Goal: Task Accomplishment & Management: Manage account settings

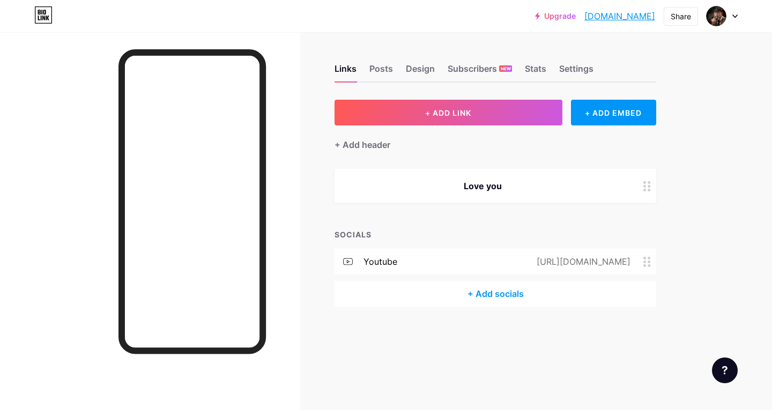
click at [520, 194] on div "Love you" at bounding box center [496, 186] width 322 height 34
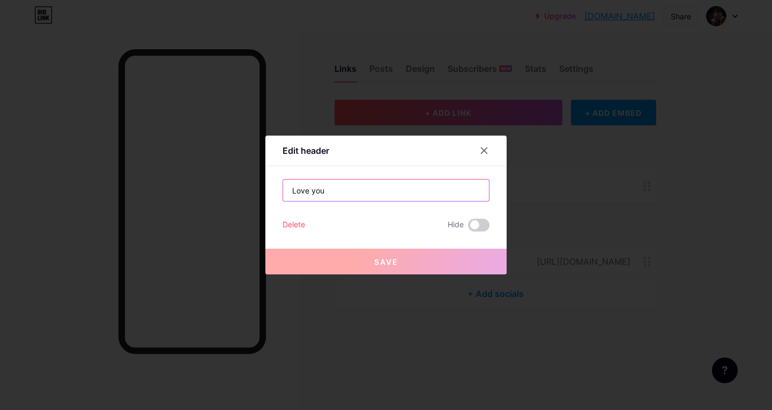
click at [409, 193] on input "Love you" at bounding box center [386, 190] width 206 height 21
click at [480, 149] on icon at bounding box center [484, 150] width 9 height 9
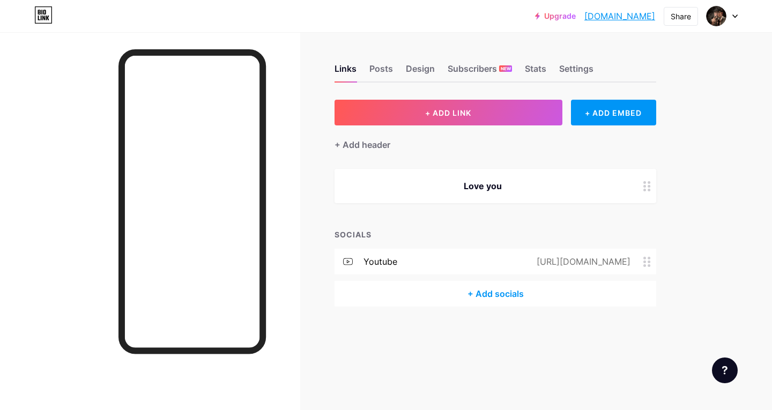
click at [417, 292] on div "+ Add socials" at bounding box center [496, 294] width 322 height 26
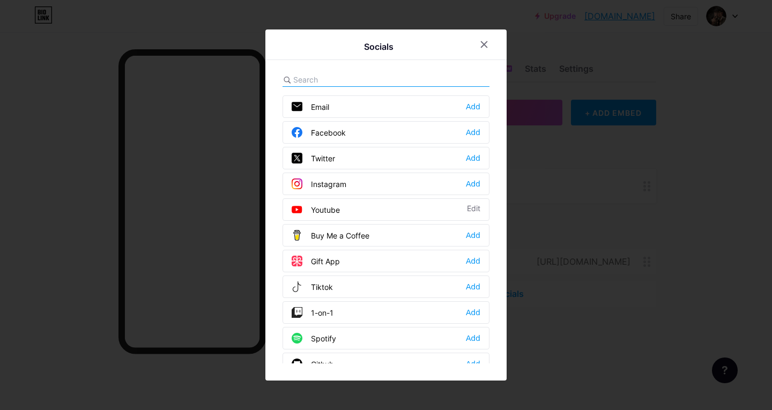
click at [355, 214] on div "Youtube Edit" at bounding box center [386, 209] width 207 height 23
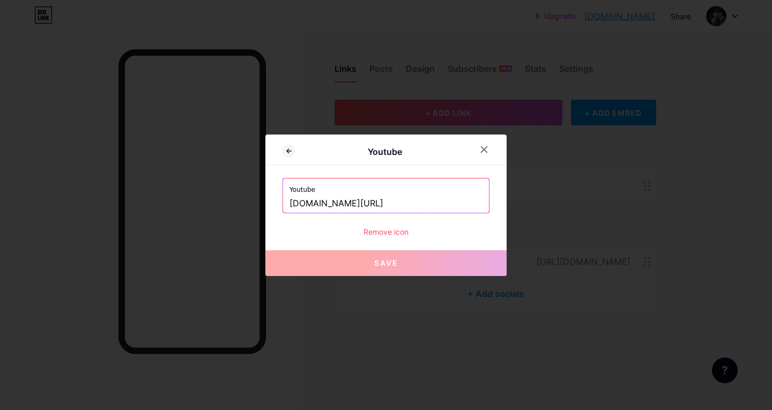
click at [438, 200] on input "www.youtube.com/@bladebloxboom" at bounding box center [386, 204] width 193 height 18
click at [477, 154] on div at bounding box center [484, 149] width 19 height 19
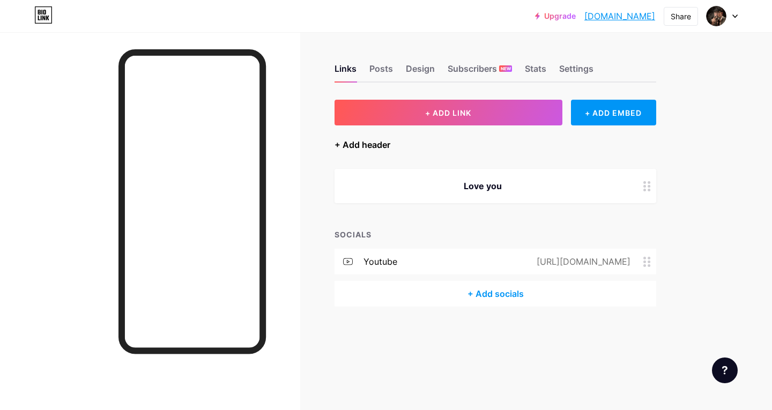
click at [363, 144] on div "+ Add header" at bounding box center [363, 144] width 56 height 13
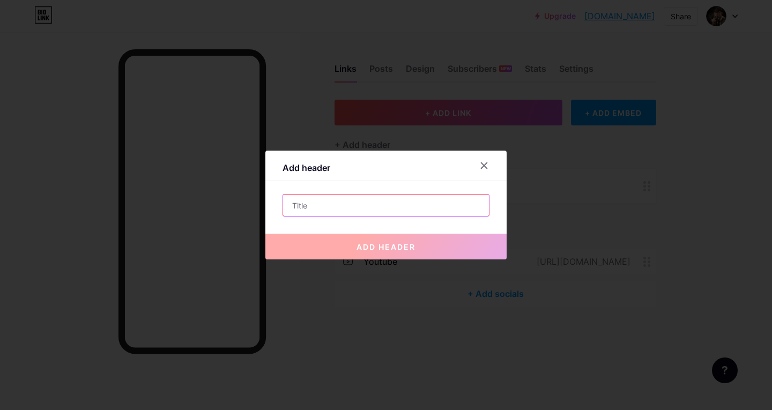
click at [385, 204] on input "text" at bounding box center [386, 205] width 206 height 21
click at [687, 187] on div at bounding box center [386, 205] width 772 height 410
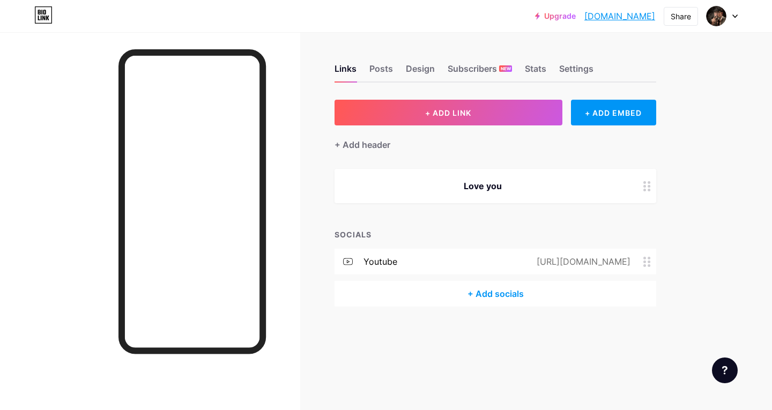
click at [495, 190] on div "Love you" at bounding box center [483, 186] width 270 height 13
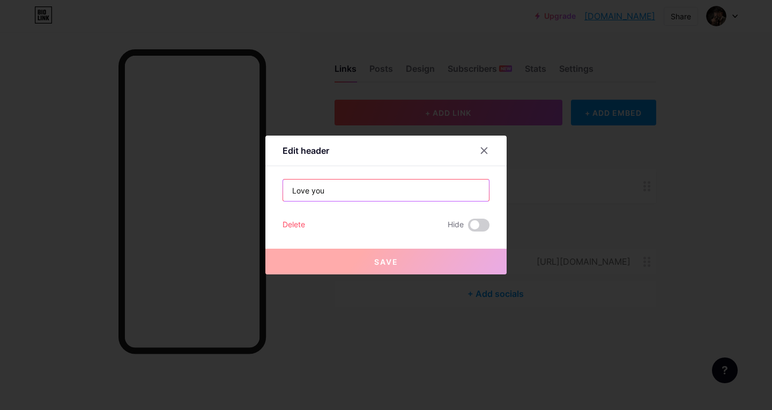
click at [364, 188] on input "Love you" at bounding box center [386, 190] width 206 height 21
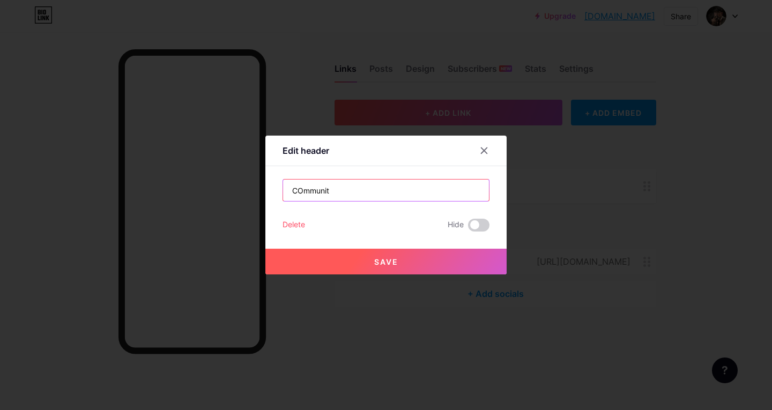
click at [365, 188] on input "COmmunit" at bounding box center [386, 190] width 206 height 21
click at [374, 189] on input "COmmun" at bounding box center [386, 190] width 206 height 21
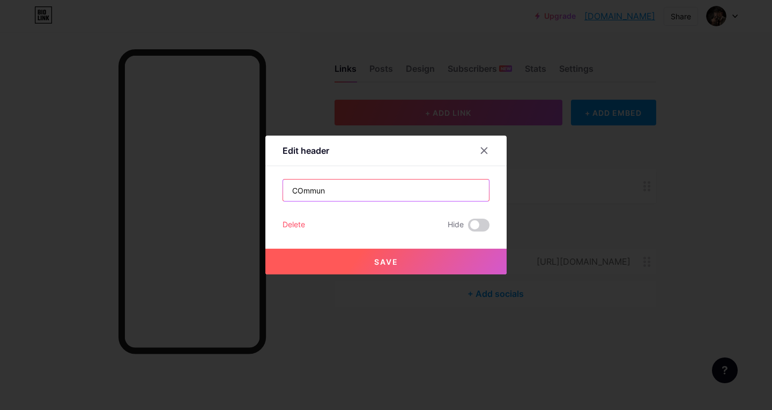
click at [374, 189] on input "COmmun" at bounding box center [386, 190] width 206 height 21
type input "Community Here"
click at [403, 265] on button "Save" at bounding box center [385, 262] width 241 height 26
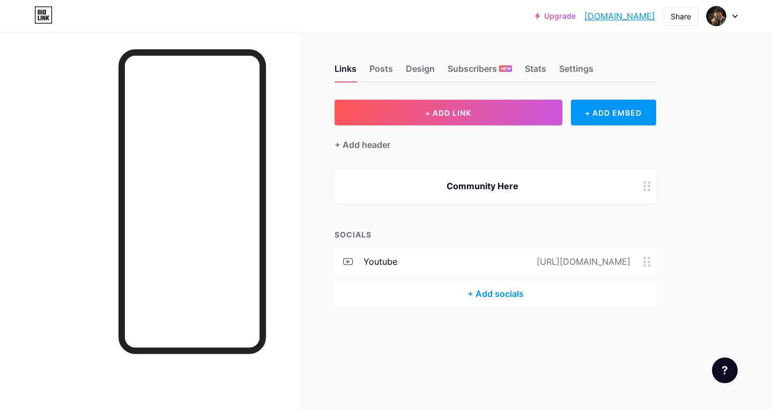
click at [518, 186] on div "Community Here" at bounding box center [483, 186] width 270 height 13
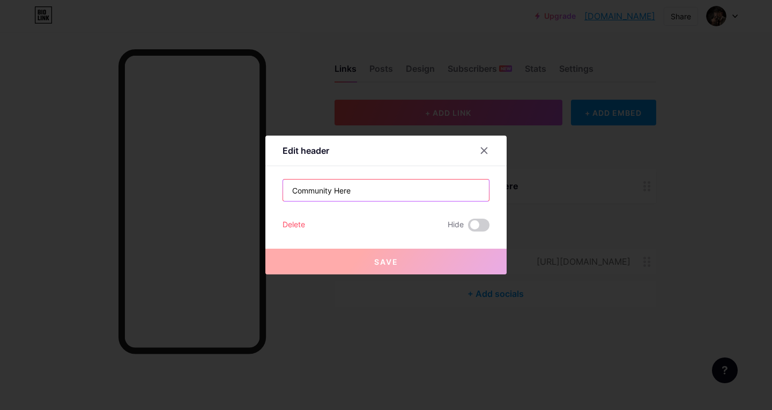
click at [287, 191] on input "Community Here" at bounding box center [386, 190] width 206 height 21
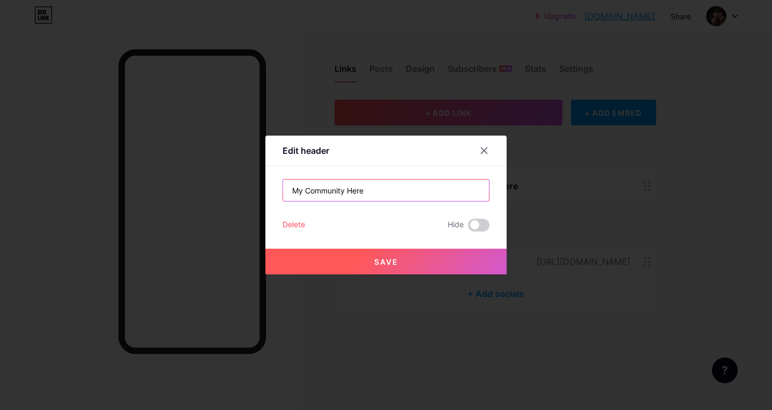
paste input "↓"
click at [374, 194] on input "My Community Here" at bounding box center [386, 190] width 206 height 21
paste input "↓"
click at [362, 190] on input "My Community Here↓" at bounding box center [386, 190] width 206 height 21
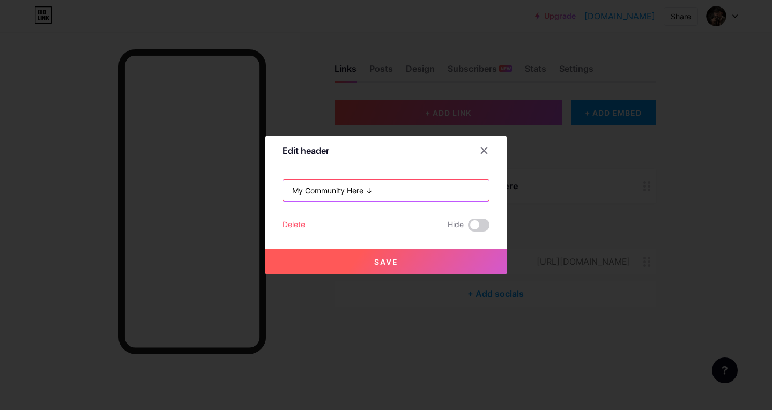
type input "My Community Here ↓"
click at [448, 262] on button "Save" at bounding box center [385, 262] width 241 height 26
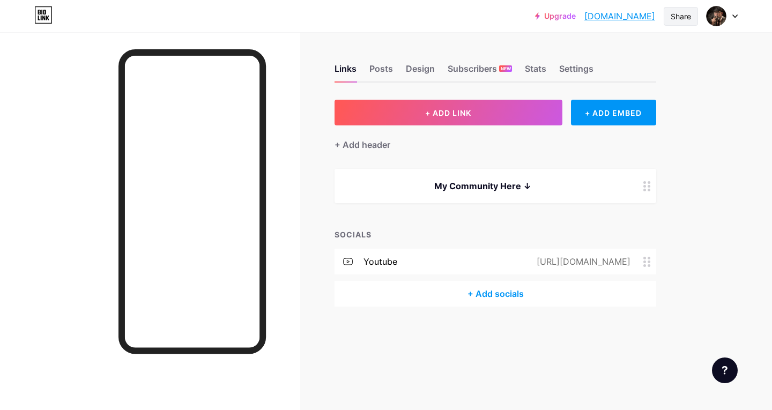
click at [676, 17] on div "Share" at bounding box center [681, 16] width 20 height 11
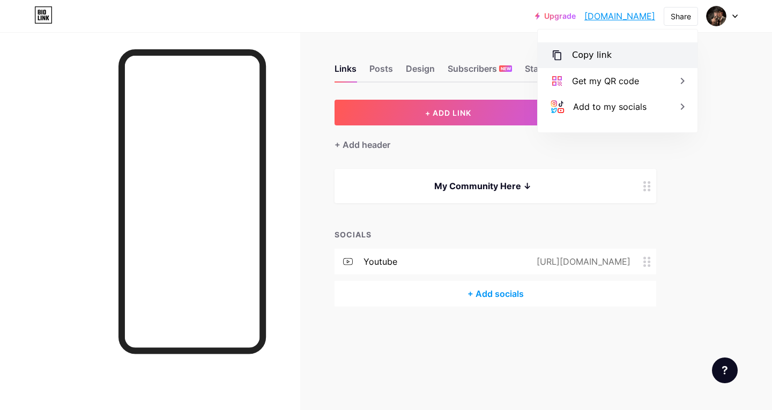
click at [629, 56] on div "Copy link" at bounding box center [618, 55] width 160 height 26
click at [764, 138] on div "Upgrade jemol22.bio.lin... jemol22.bio.link Share Copy link jemol22.bio.link Ge…" at bounding box center [386, 205] width 772 height 410
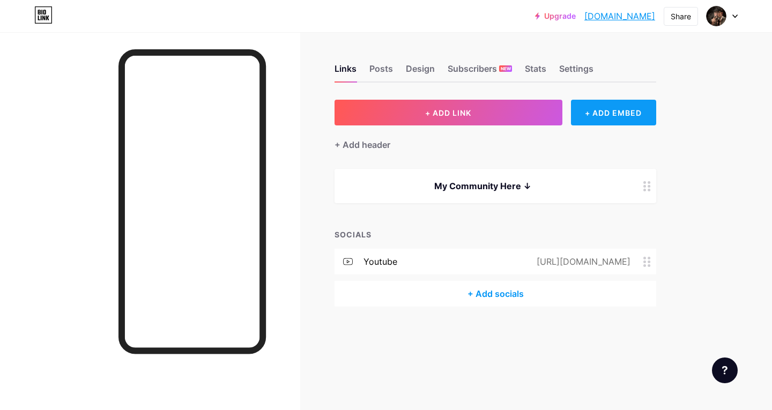
click at [603, 116] on div "+ ADD EMBED" at bounding box center [613, 113] width 85 height 26
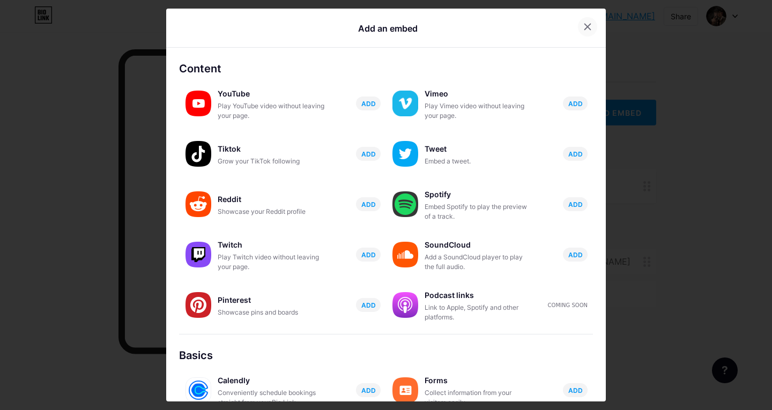
click at [585, 32] on div at bounding box center [587, 26] width 19 height 19
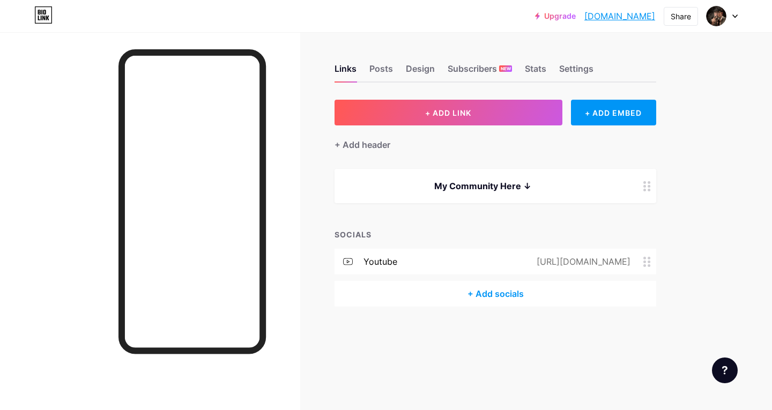
click at [645, 194] on div at bounding box center [647, 186] width 18 height 34
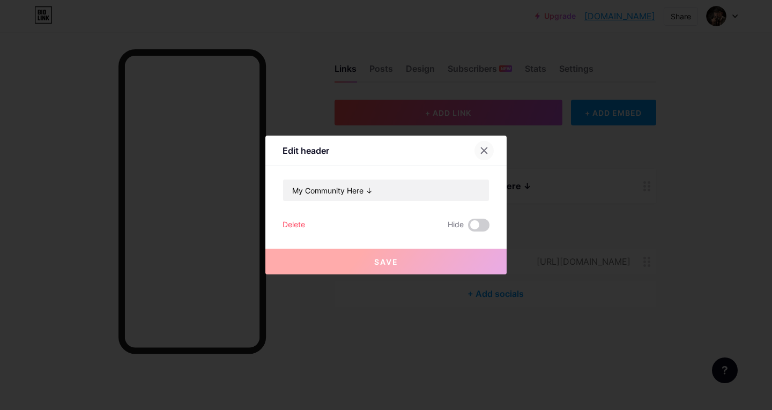
click at [481, 154] on icon at bounding box center [484, 150] width 9 height 9
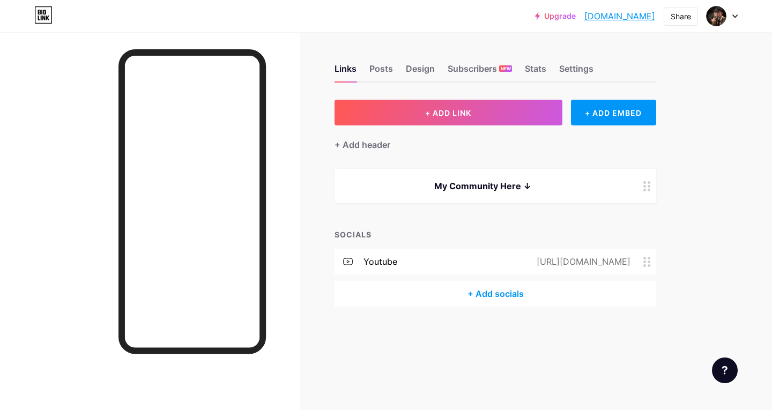
click at [650, 266] on circle at bounding box center [649, 265] width 3 height 3
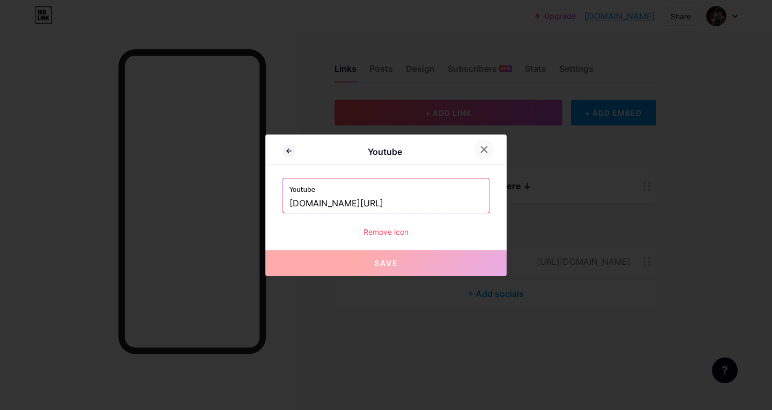
click at [481, 144] on div at bounding box center [484, 149] width 19 height 19
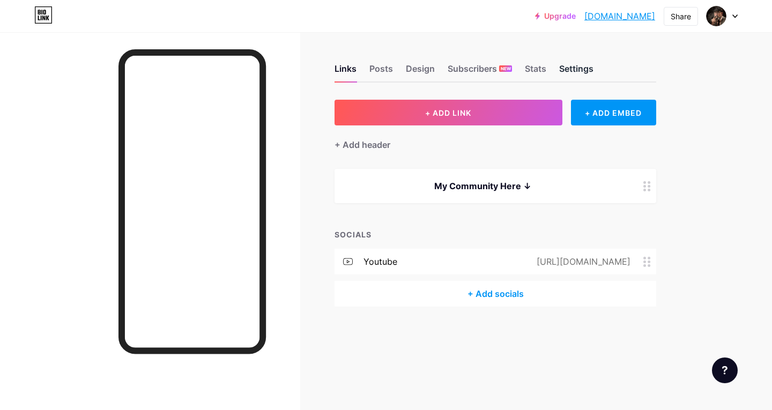
click at [567, 69] on div "Settings" at bounding box center [576, 71] width 34 height 19
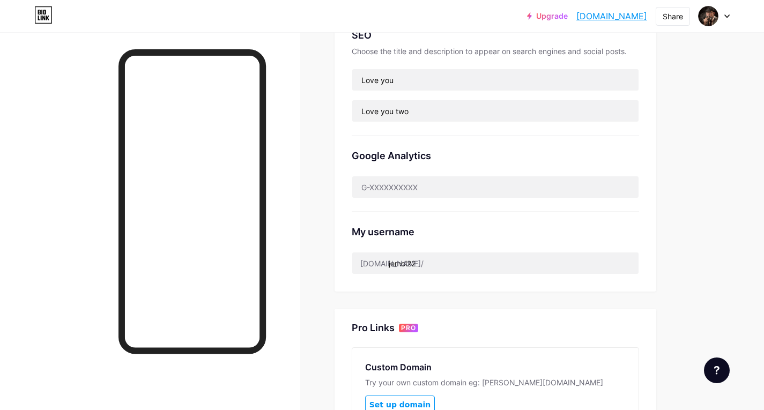
scroll to position [268, 0]
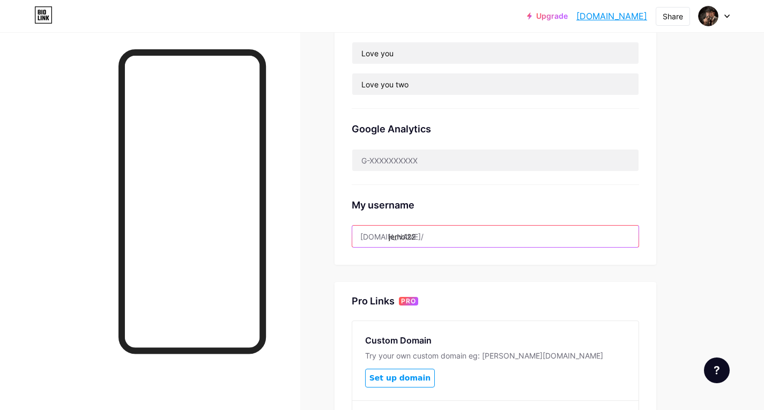
click at [427, 235] on input "jemol22" at bounding box center [495, 236] width 286 height 21
drag, startPoint x: 388, startPoint y: 234, endPoint x: 424, endPoint y: 235, distance: 35.4
click at [424, 235] on input "jemol22" at bounding box center [495, 236] width 286 height 21
paste input "https//www.roblox.com/communities"
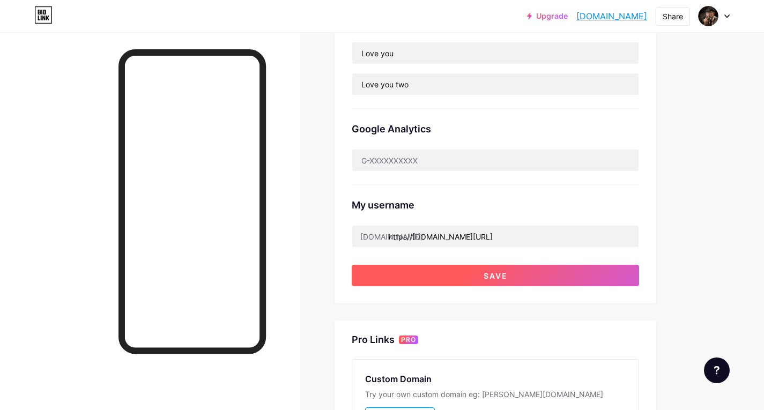
click at [555, 277] on button "Save" at bounding box center [495, 275] width 287 height 21
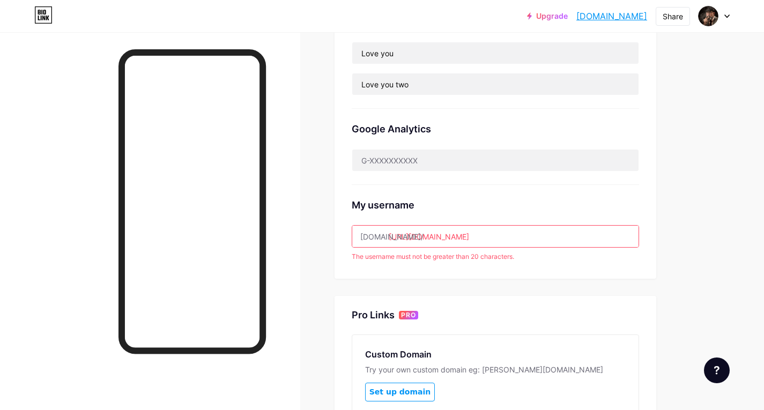
click at [544, 234] on input "https://www.roblox.com/communities" at bounding box center [495, 236] width 286 height 21
drag, startPoint x: 537, startPoint y: 234, endPoint x: 390, endPoint y: 240, distance: 147.6
click at [390, 240] on input "https://www.roblox.com/communities" at bounding box center [495, 236] width 286 height 21
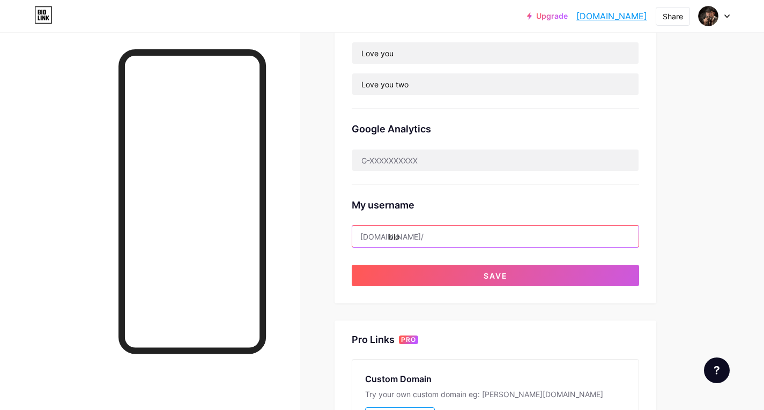
type input "blox"
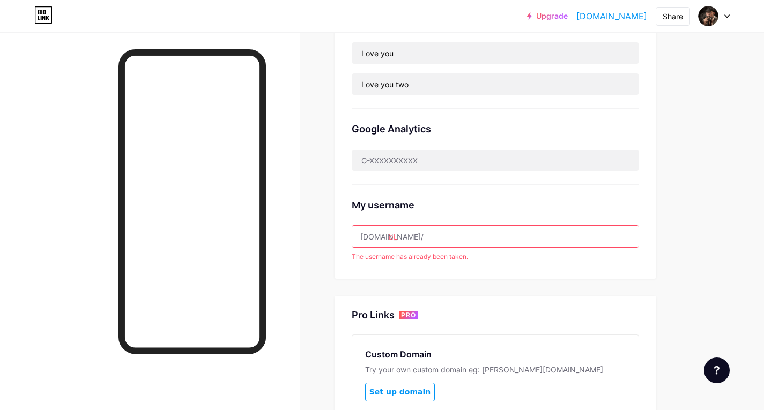
type input "b"
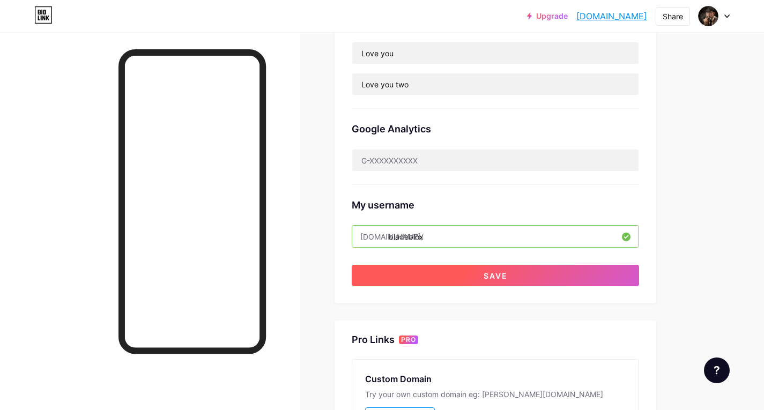
type input "bladeblox"
click at [478, 281] on button "Save" at bounding box center [495, 275] width 287 height 21
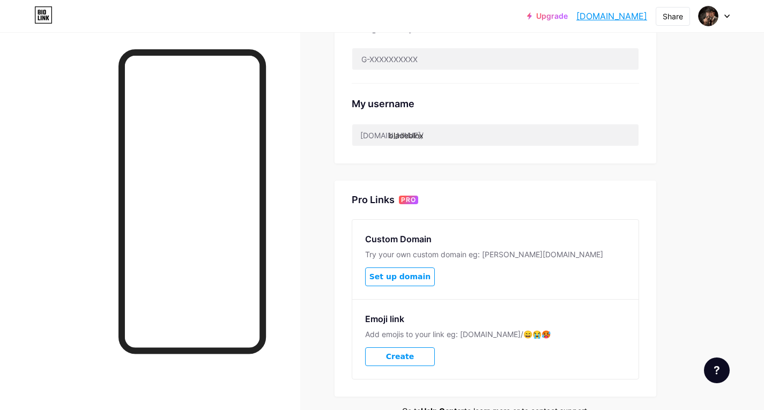
scroll to position [357, 0]
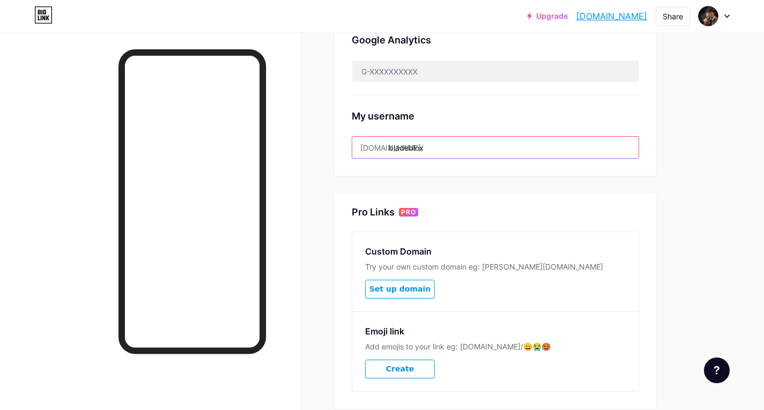
click at [427, 151] on input "bladeblox" at bounding box center [495, 147] width 286 height 21
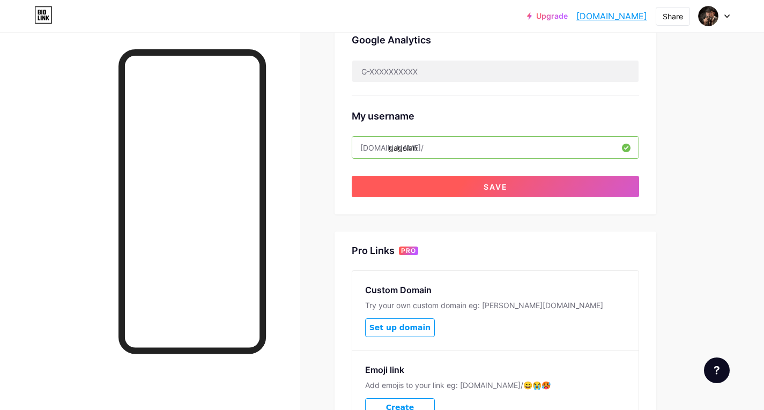
type input "gagclan"
click at [447, 191] on button "Save" at bounding box center [495, 186] width 287 height 21
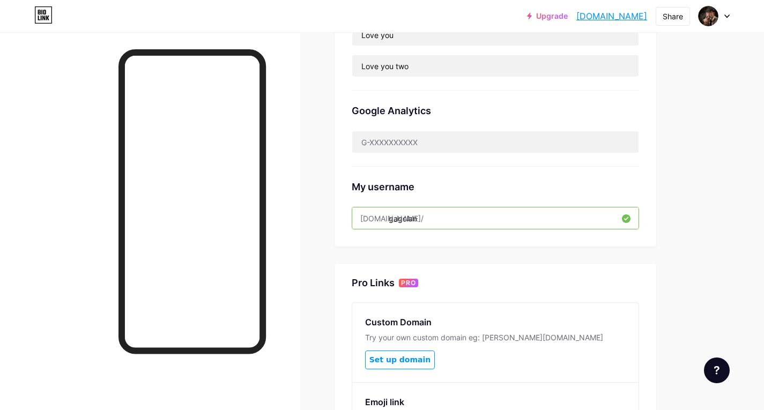
scroll to position [285, 0]
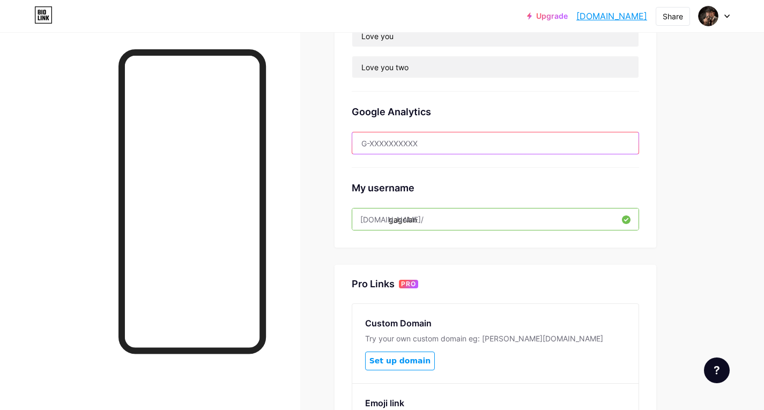
click at [458, 141] on input "text" at bounding box center [495, 142] width 286 height 21
click at [543, 112] on div "Google Analytics" at bounding box center [495, 112] width 287 height 14
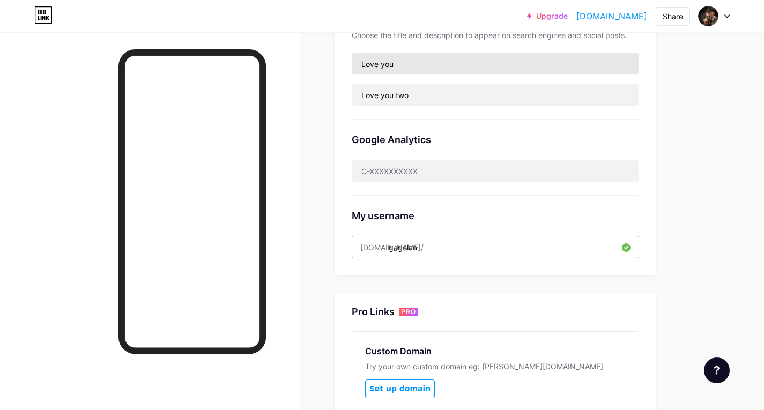
scroll to position [196, 0]
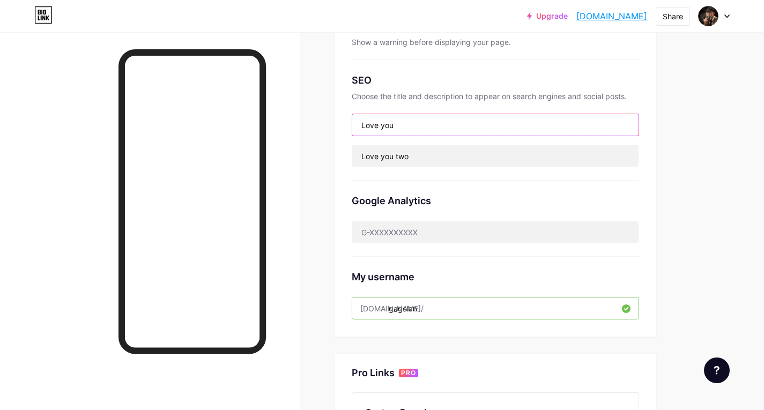
click at [465, 120] on input "Love you" at bounding box center [495, 124] width 286 height 21
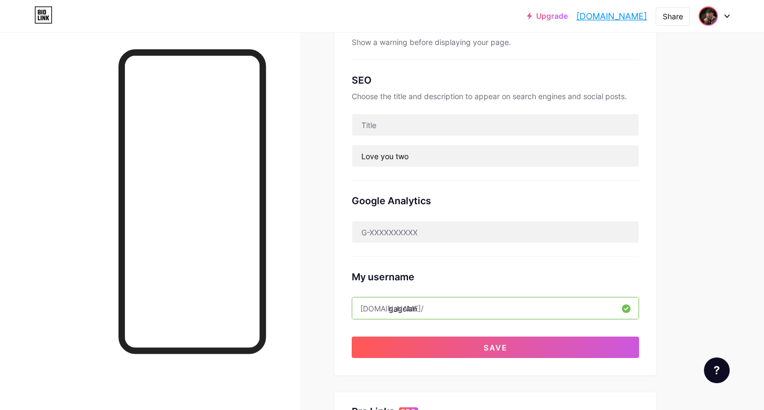
click at [709, 12] on img at bounding box center [708, 16] width 17 height 17
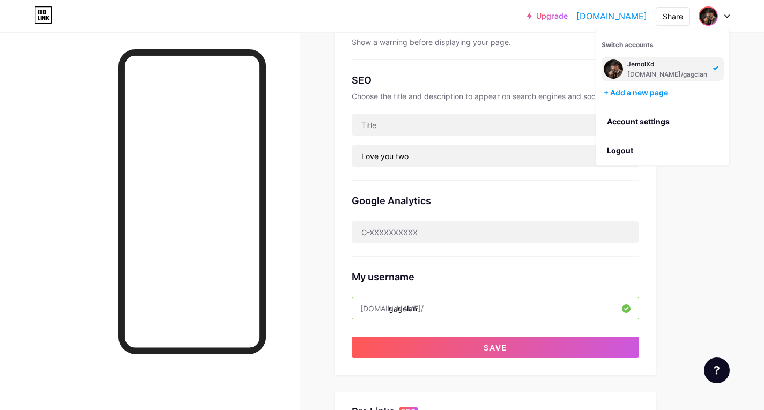
click at [647, 75] on div "[DOMAIN_NAME]/gagclan" at bounding box center [668, 74] width 80 height 9
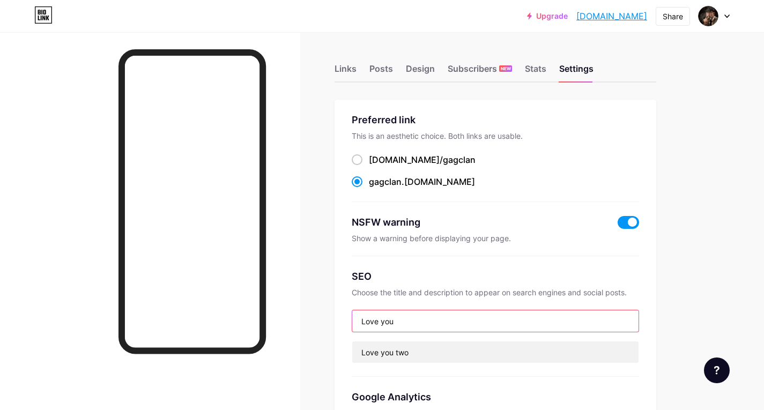
click at [432, 321] on input "Love you" at bounding box center [495, 321] width 286 height 21
click at [435, 322] on input "Gag Clan Here" at bounding box center [495, 321] width 286 height 21
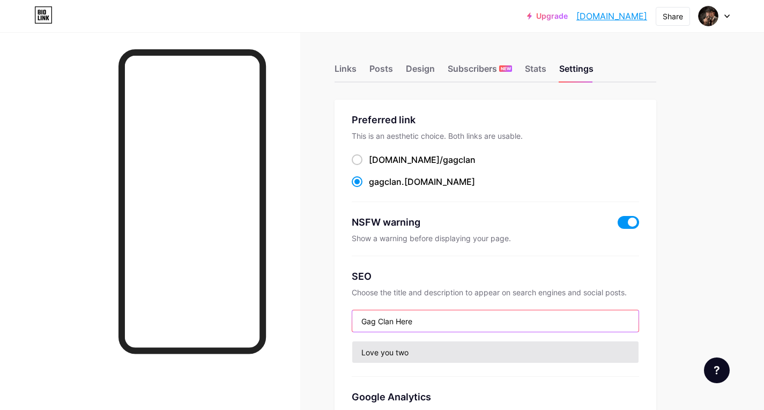
type input "Gag Clan Here"
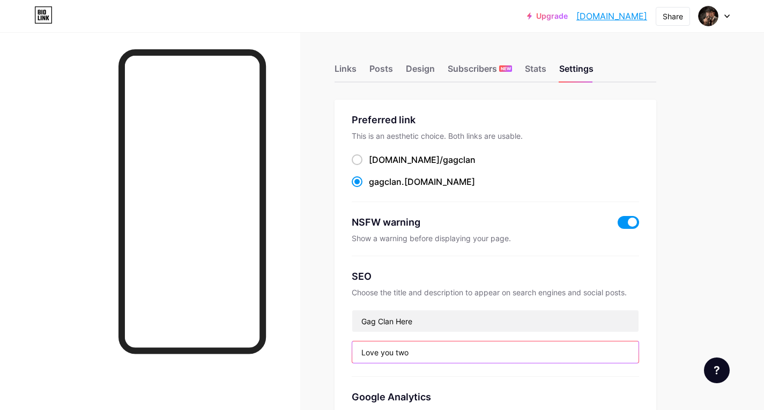
click at [425, 353] on input "Love you two" at bounding box center [495, 352] width 286 height 21
paste input "Gag Clan Here"
click at [425, 353] on input "Love you Gag Clan Here" at bounding box center [495, 352] width 286 height 21
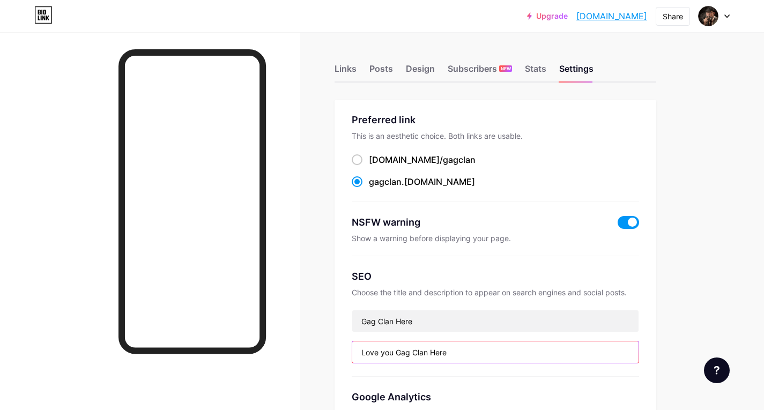
paste input "text"
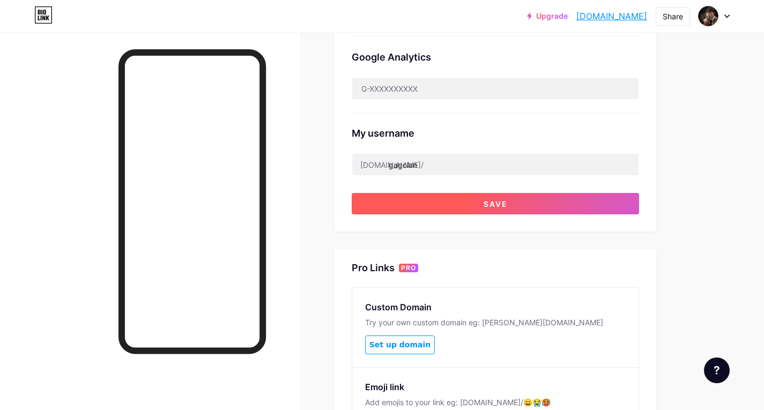
scroll to position [340, 0]
type input "Gag Clan Here"
click at [503, 205] on span "Save" at bounding box center [496, 204] width 24 height 9
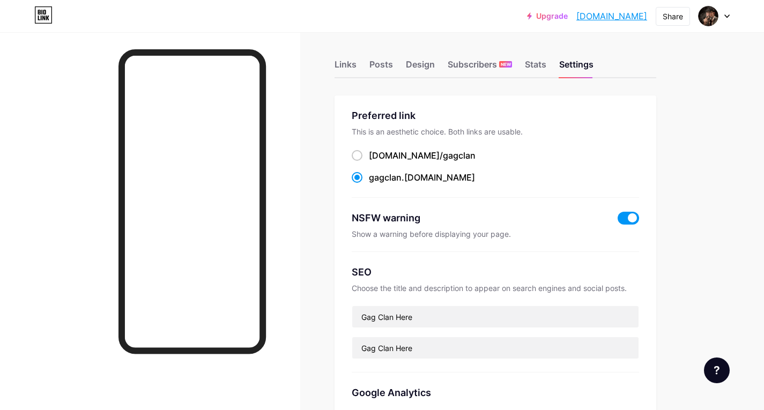
scroll to position [0, 0]
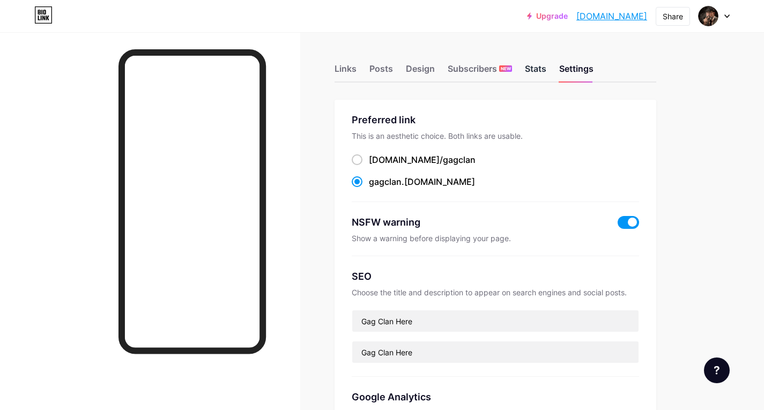
click at [541, 72] on div "Stats" at bounding box center [535, 71] width 21 height 19
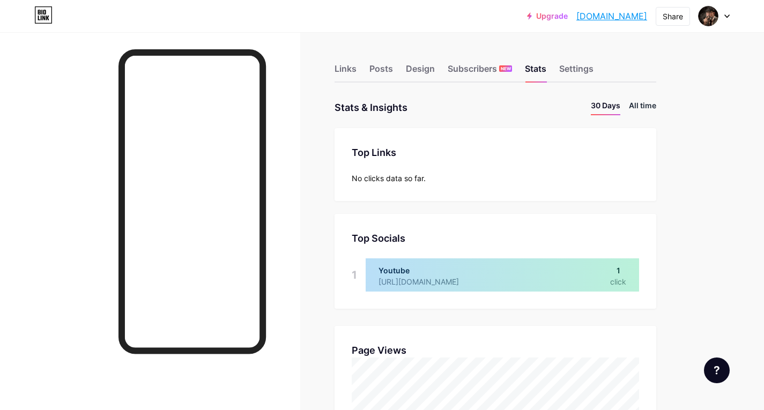
click at [647, 108] on li "All time" at bounding box center [642, 108] width 27 height 16
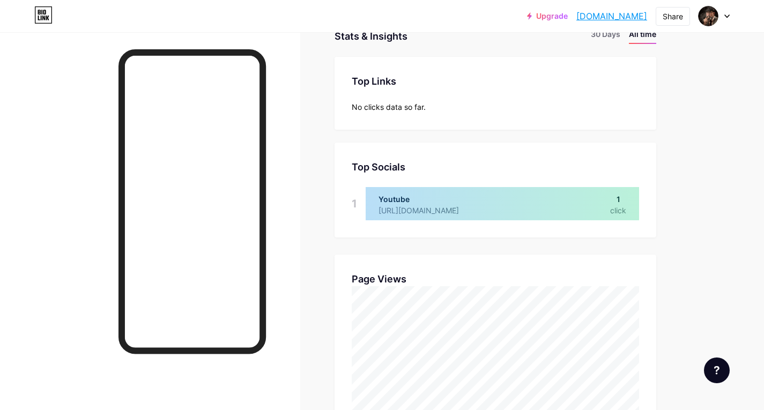
scroll to position [54, 0]
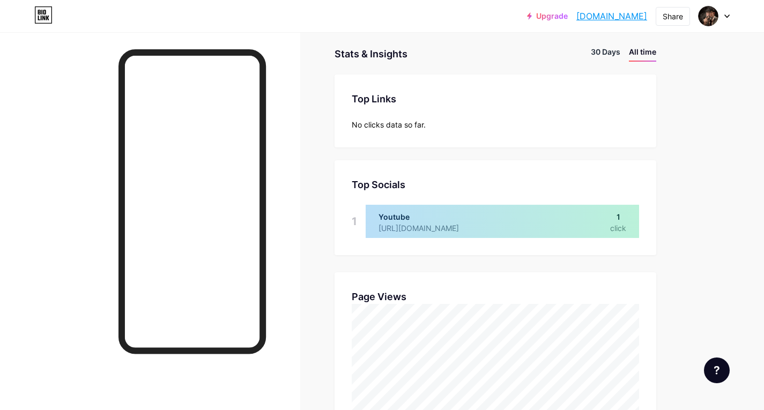
click at [611, 54] on li "30 Days" at bounding box center [605, 54] width 29 height 16
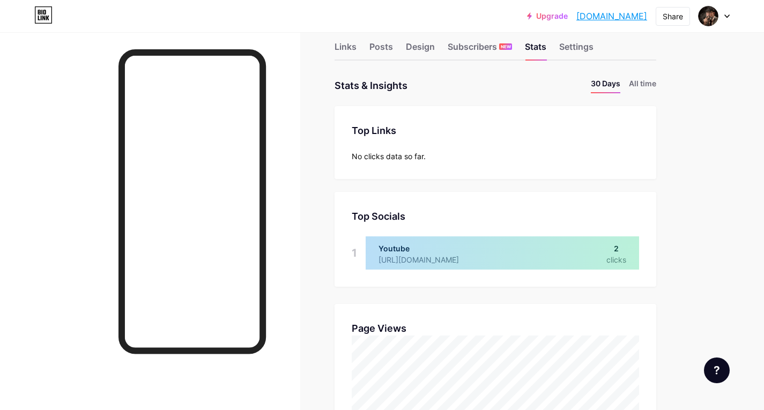
scroll to position [18, 0]
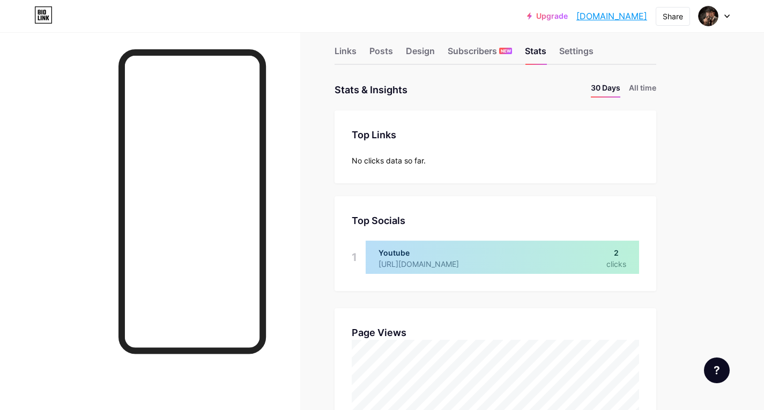
click at [392, 162] on div "No clicks data so far." at bounding box center [495, 160] width 287 height 11
click at [488, 48] on div "Subscribers NEW" at bounding box center [480, 54] width 64 height 19
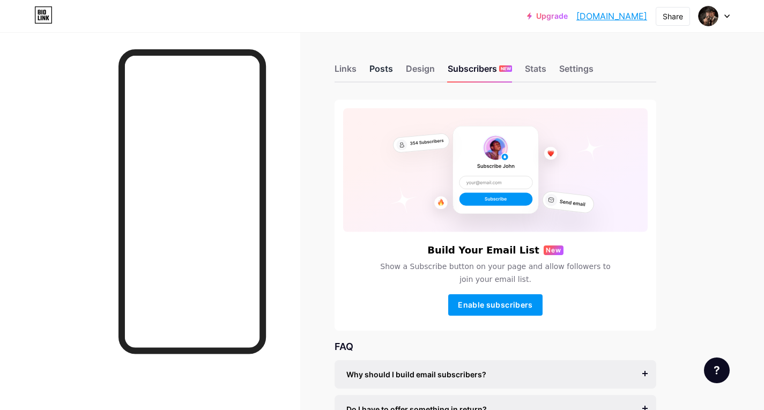
click at [384, 71] on div "Posts" at bounding box center [382, 71] width 24 height 19
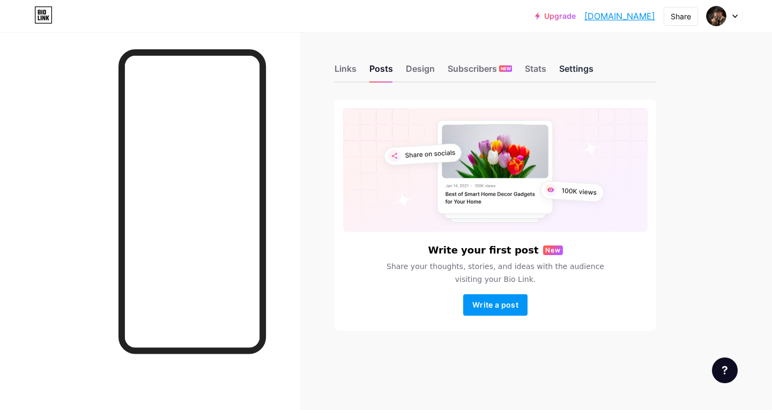
click at [573, 68] on div "Settings" at bounding box center [576, 71] width 34 height 19
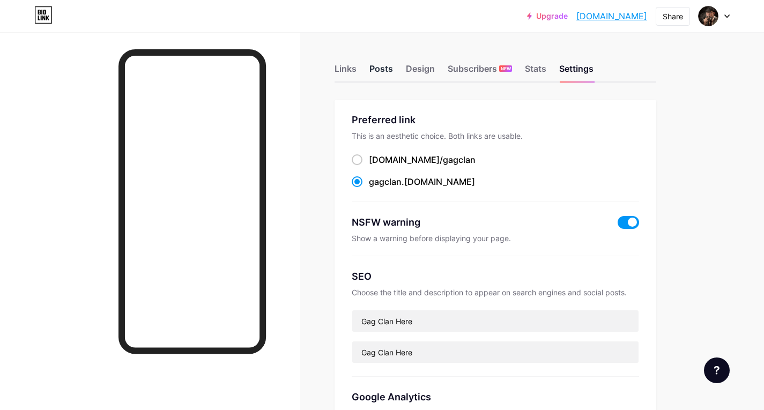
click at [382, 71] on div "Posts" at bounding box center [382, 71] width 24 height 19
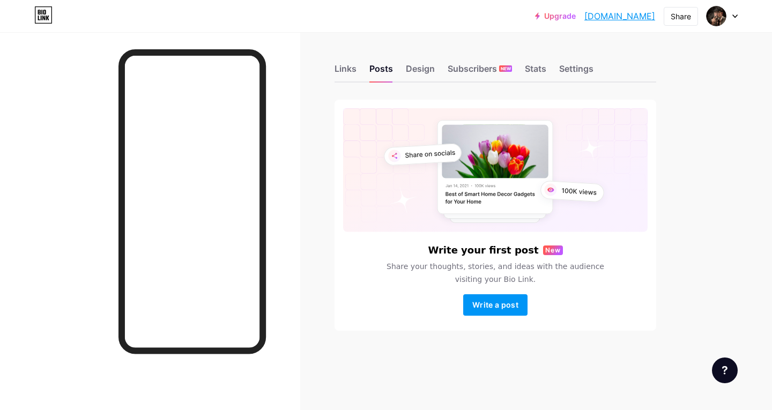
click at [357, 70] on div "Links Posts Design Subscribers NEW Stats Settings" at bounding box center [496, 64] width 322 height 38
click at [355, 71] on div "Links" at bounding box center [346, 71] width 22 height 19
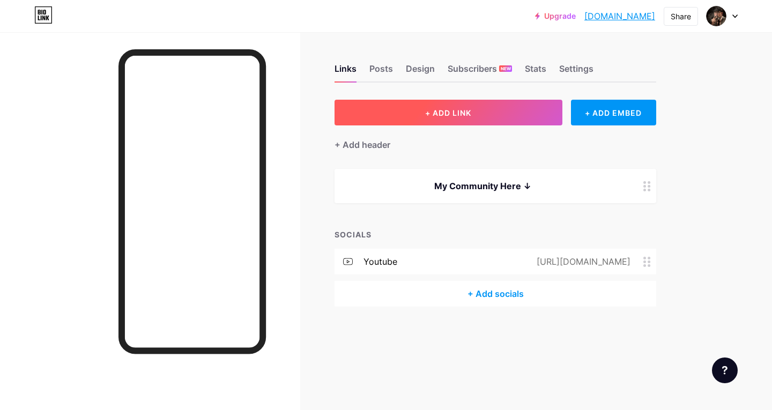
click at [477, 119] on button "+ ADD LINK" at bounding box center [449, 113] width 228 height 26
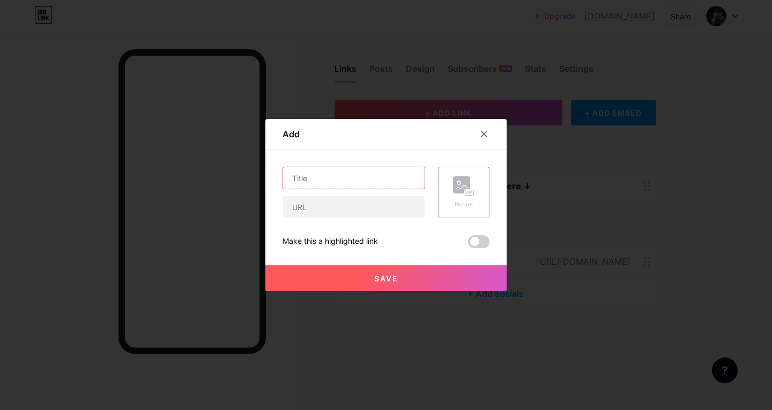
click at [366, 183] on input "text" at bounding box center [354, 177] width 142 height 21
click at [351, 209] on input "text" at bounding box center [354, 206] width 142 height 21
type input "https://www.roblox.com.am/communities/5065148733/GAG-CLan"
click at [400, 150] on div "Content YouTube Play YouTube video without leaving your page. ADD Vimeo Play Vi…" at bounding box center [386, 199] width 207 height 99
click at [393, 283] on button "Save" at bounding box center [385, 278] width 241 height 26
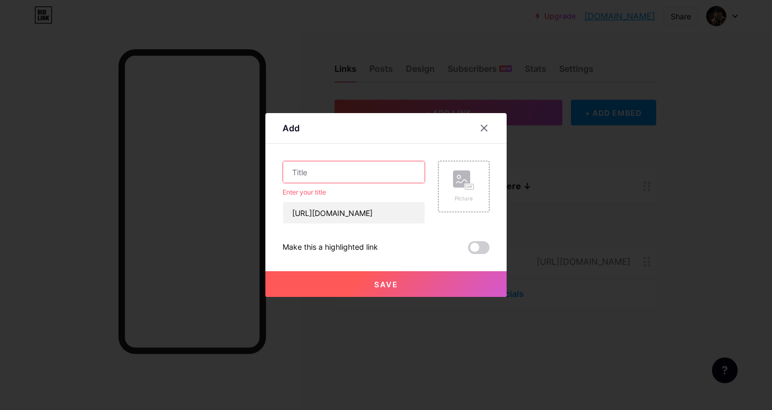
click at [349, 172] on input "text" at bounding box center [354, 171] width 142 height 21
click at [381, 213] on input "https://www.roblox.com.am/communities/5065148733/GAG-CLan" at bounding box center [354, 212] width 142 height 21
click at [387, 145] on div "Content YouTube Play YouTube video without leaving your page. ADD Vimeo Play Vi…" at bounding box center [386, 199] width 207 height 110
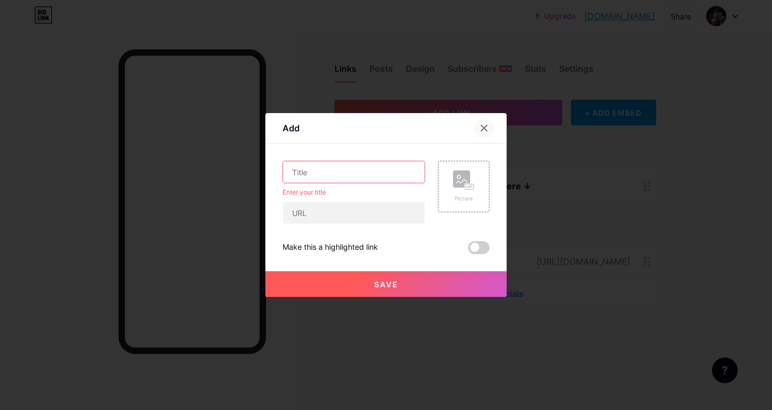
click at [483, 130] on icon at bounding box center [484, 128] width 9 height 9
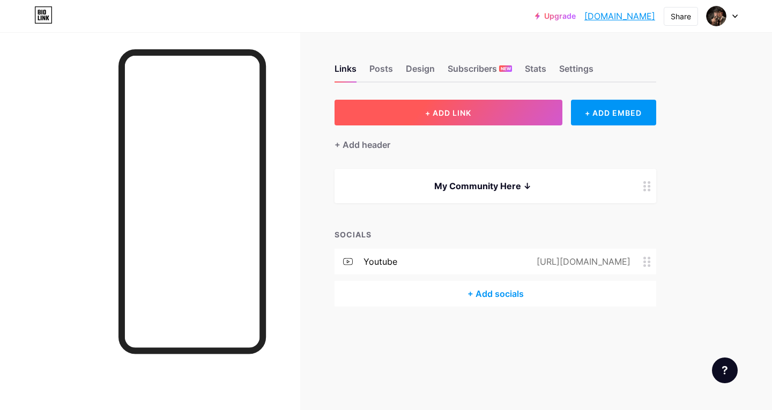
click at [418, 113] on button "+ ADD LINK" at bounding box center [449, 113] width 228 height 26
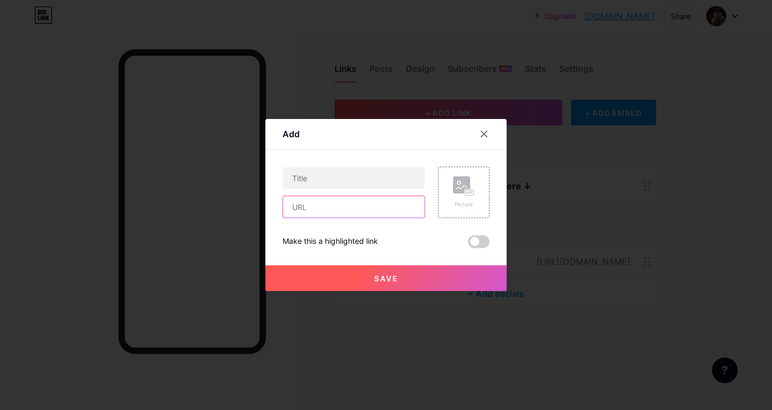
click at [359, 208] on input "text" at bounding box center [354, 206] width 142 height 21
paste input "https://www.roblox.com.am/communities"
type input "https://www.roblox.com.am/communities"
click at [256, 237] on div at bounding box center [386, 205] width 772 height 410
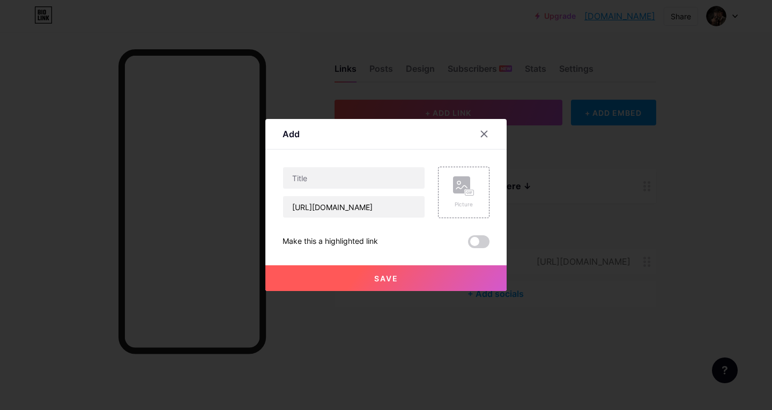
scroll to position [0, 0]
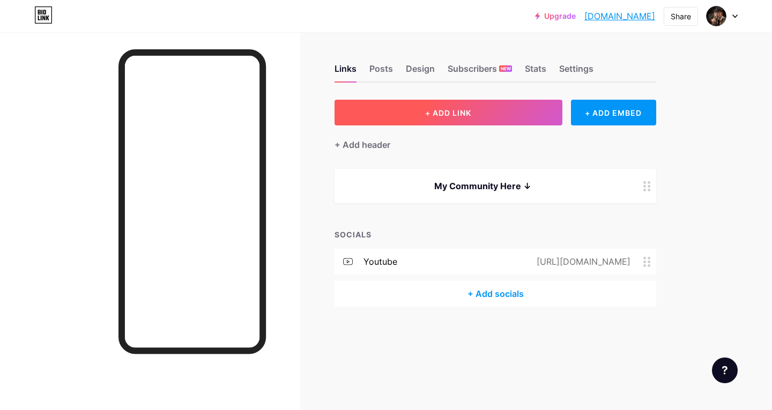
click at [426, 106] on button "+ ADD LINK" at bounding box center [449, 113] width 228 height 26
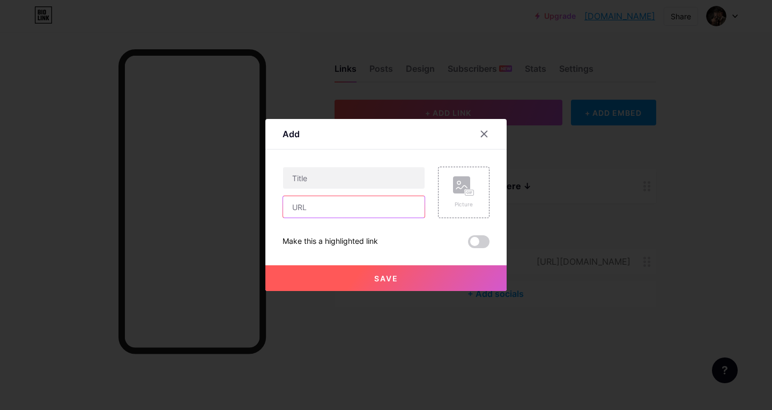
click at [342, 210] on input "text" at bounding box center [354, 206] width 142 height 21
paste input "https://www.roblox.com.am/communities"
type input "https://www.roblox.com.am/communities"
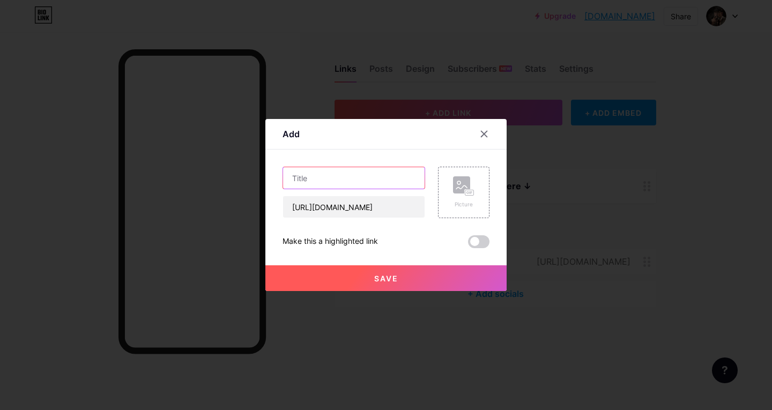
click at [322, 176] on input "text" at bounding box center [354, 177] width 142 height 21
type input "Gag Clan here"
click at [392, 282] on span "Save" at bounding box center [386, 278] width 24 height 9
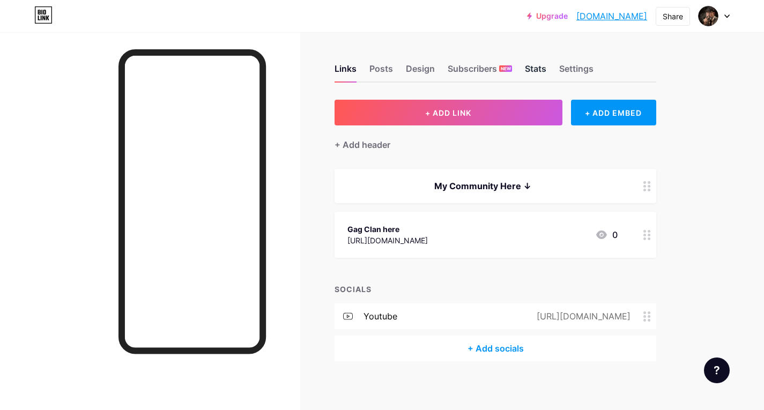
click at [536, 70] on div "Stats" at bounding box center [535, 71] width 21 height 19
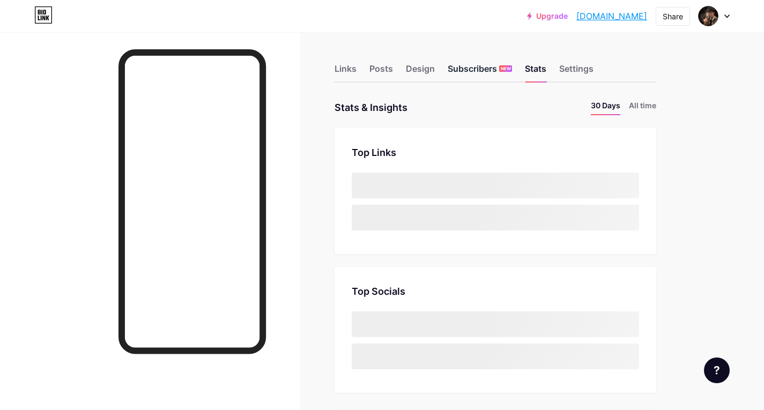
click at [492, 71] on div "Subscribers NEW" at bounding box center [480, 71] width 64 height 19
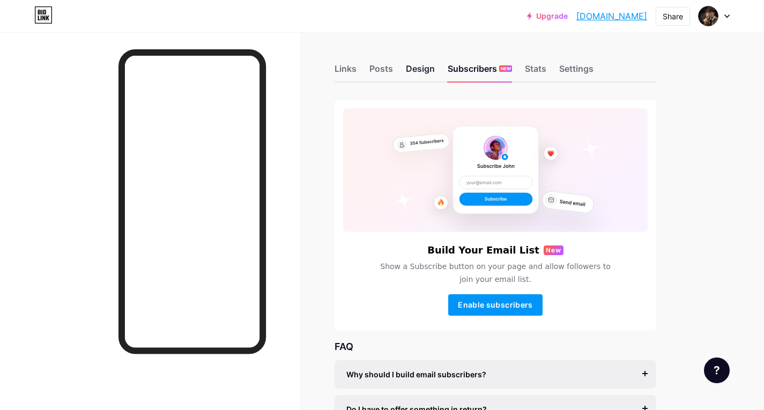
click at [429, 74] on div "Design" at bounding box center [420, 71] width 29 height 19
click at [385, 71] on div "Posts" at bounding box center [382, 71] width 24 height 19
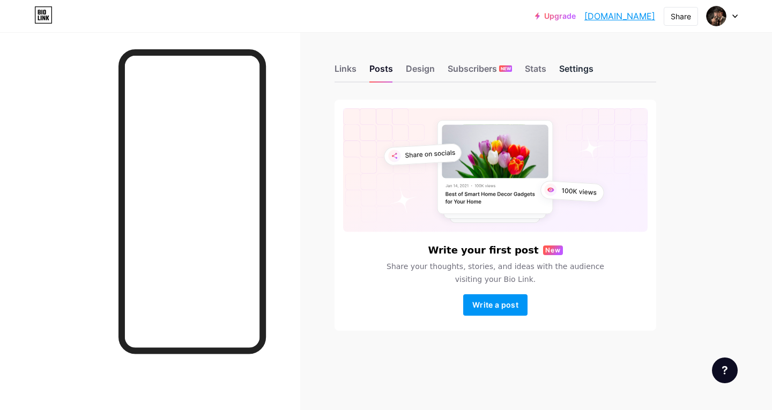
click at [576, 71] on div "Settings" at bounding box center [576, 71] width 34 height 19
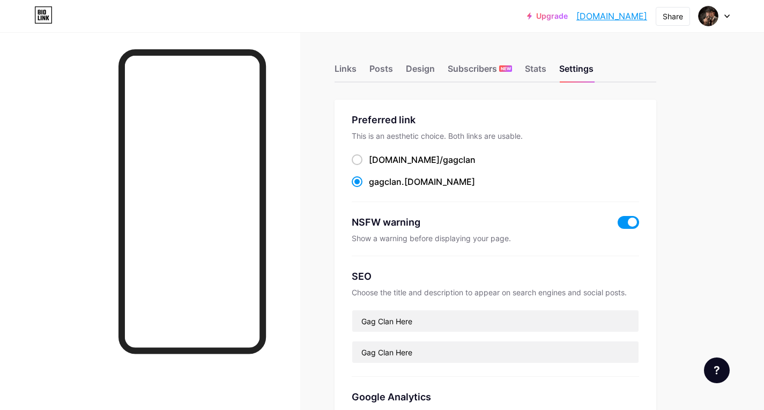
click at [523, 70] on div "Links Posts Design Subscribers NEW Stats Settings" at bounding box center [496, 64] width 322 height 38
click at [529, 69] on div "Stats" at bounding box center [535, 71] width 21 height 19
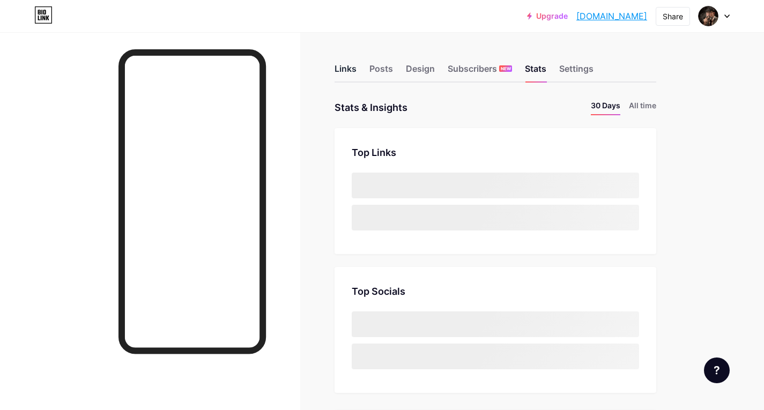
click at [348, 78] on div "Links" at bounding box center [346, 71] width 22 height 19
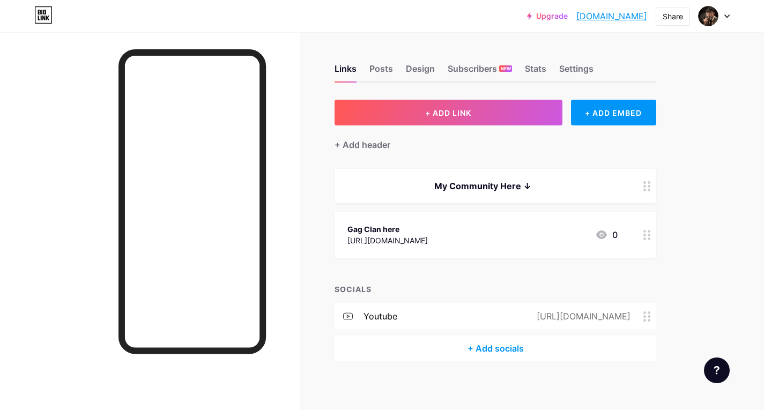
click at [637, 238] on div "Gag Clan here https://www.roblox.com.am/communities 0" at bounding box center [496, 235] width 322 height 46
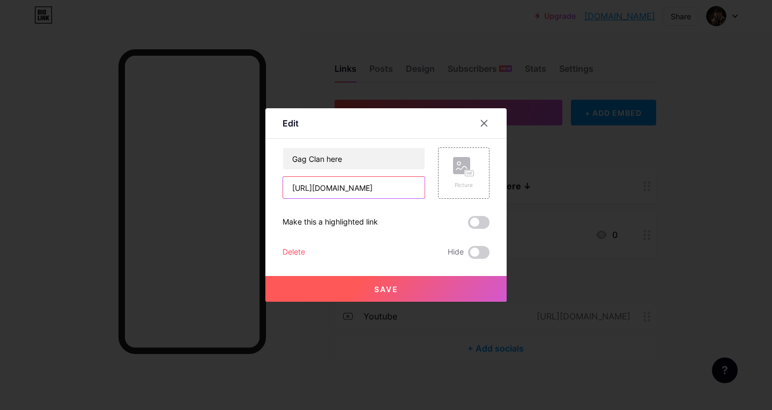
click at [378, 187] on input "https://www.roblox.com.am/communities" at bounding box center [354, 187] width 142 height 21
paste input "/5065148733/GAG-CLan#!/about"
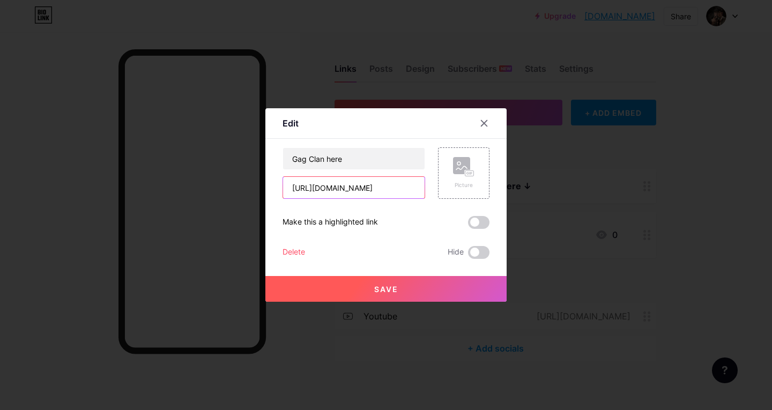
type input "[URL][DOMAIN_NAME]"
click at [386, 283] on button "Save" at bounding box center [385, 289] width 241 height 26
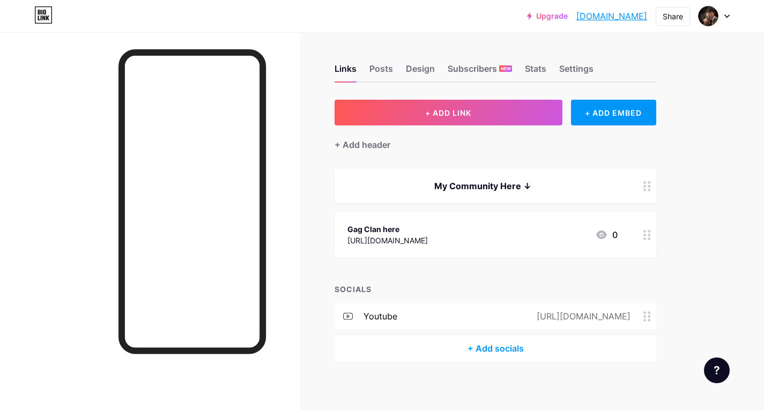
scroll to position [4, 0]
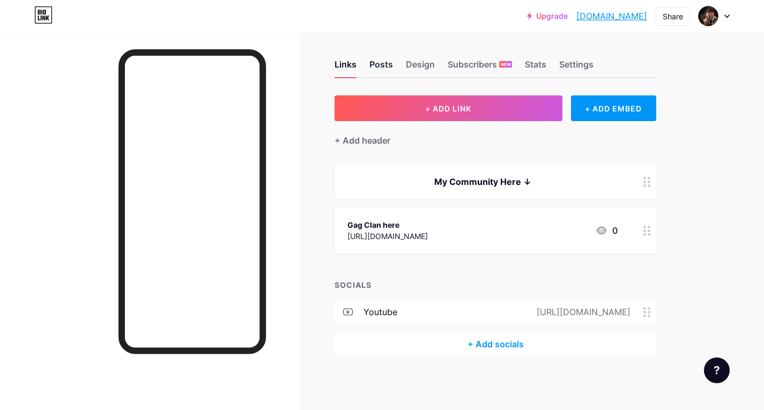
click at [385, 69] on div "Posts" at bounding box center [382, 67] width 24 height 19
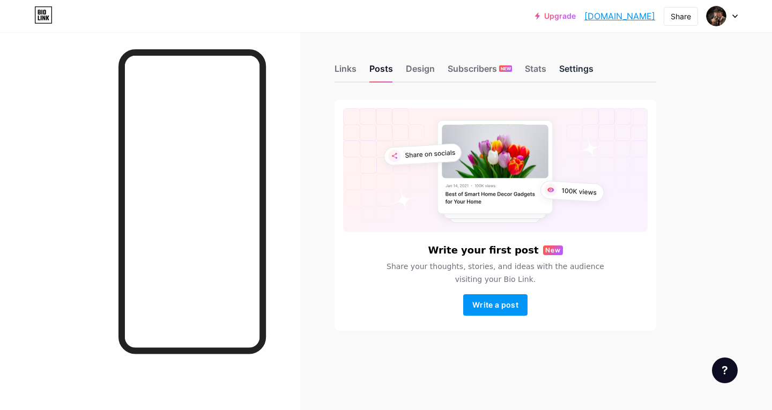
click at [584, 70] on div "Settings" at bounding box center [576, 71] width 34 height 19
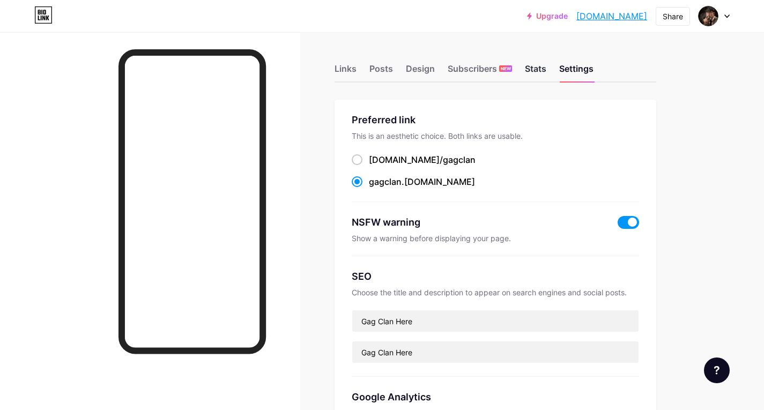
click at [530, 69] on div "Stats" at bounding box center [535, 71] width 21 height 19
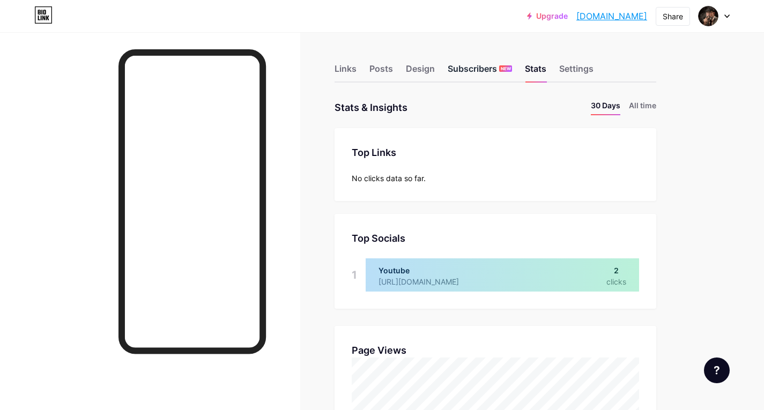
click at [473, 66] on div "Subscribers NEW" at bounding box center [480, 71] width 64 height 19
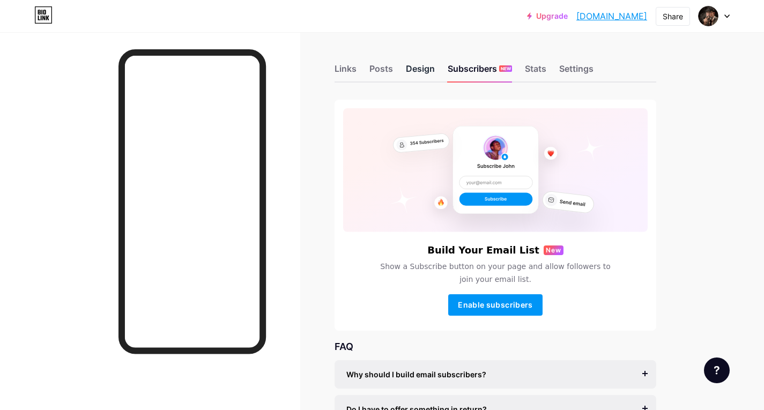
click at [426, 69] on div "Design" at bounding box center [420, 71] width 29 height 19
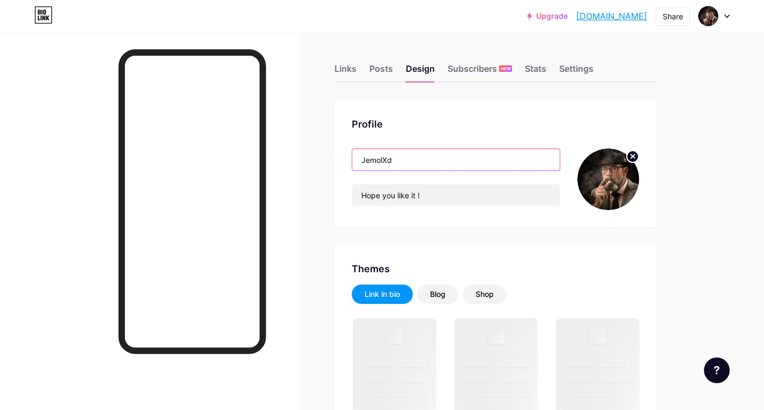
click at [424, 160] on input "JemolXd" at bounding box center [456, 159] width 208 height 21
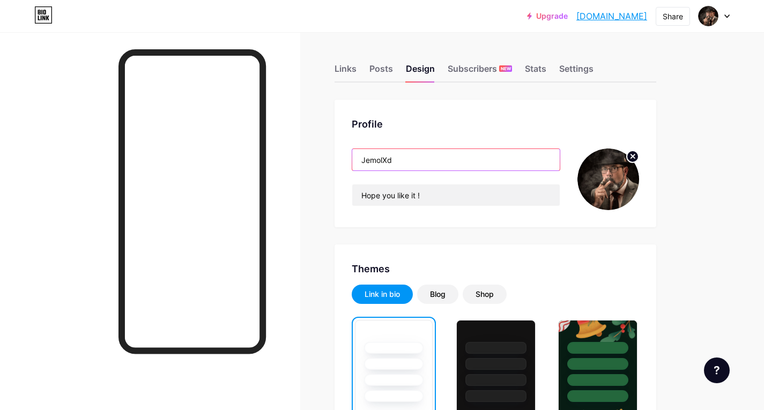
click at [405, 159] on input "JemolXd" at bounding box center [456, 159] width 208 height 21
paste input "communitybladebtc Make sure to join for my Shout out! video"
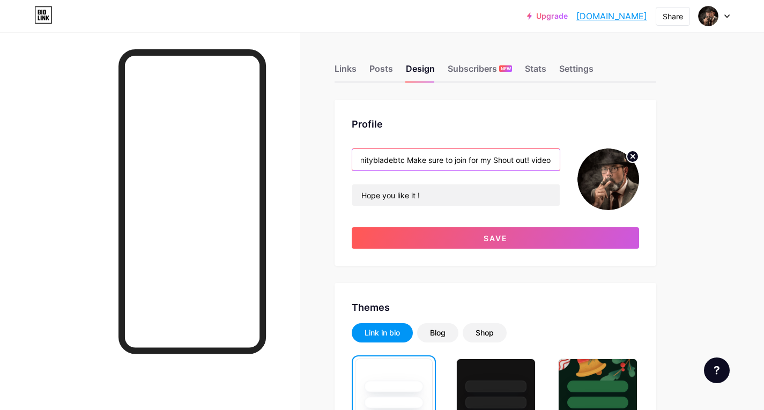
type input "communitybladebtc Make sure to join for my Shout out! video"
click at [429, 181] on div "communitybladebtc Make sure to join for my Shout out! video Hope you like it !" at bounding box center [456, 180] width 209 height 62
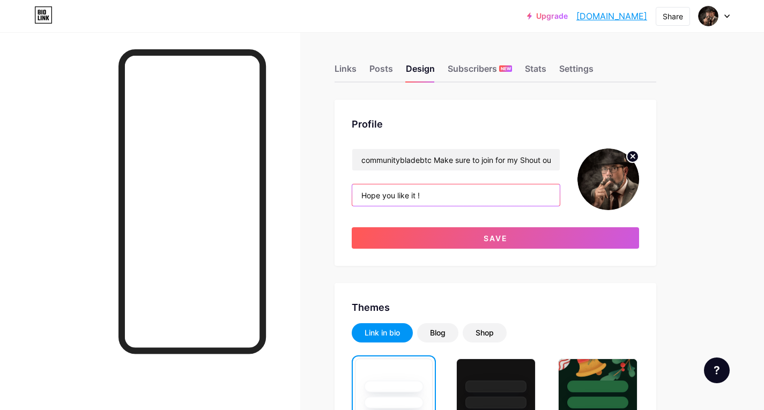
click at [431, 194] on input "Hope you like it !" at bounding box center [456, 195] width 208 height 21
paste input "Make sure to join for my Shout out! video"
type input "Make sure to join for my Shout out! video"
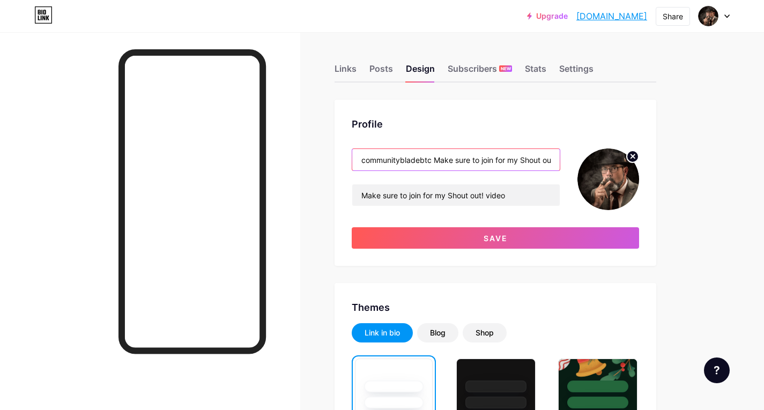
click at [398, 153] on input "communitybladebtc Make sure to join for my Shout out! video" at bounding box center [456, 159] width 208 height 21
paste input "text"
drag, startPoint x: 421, startPoint y: 158, endPoint x: 442, endPoint y: 157, distance: 21.5
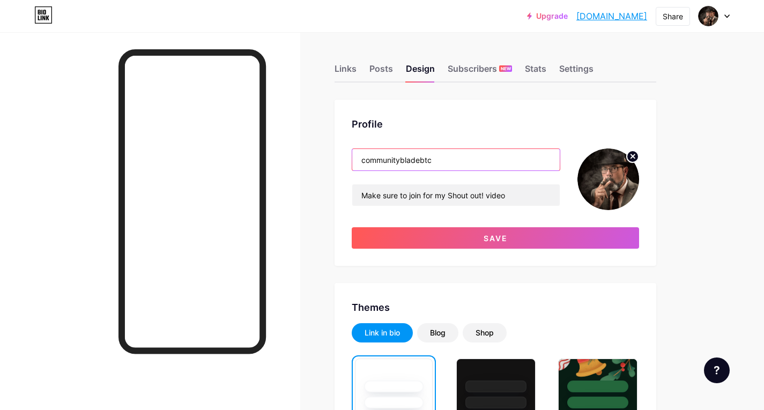
click at [442, 157] on input "communitybladebtc" at bounding box center [456, 159] width 208 height 21
type input "community"
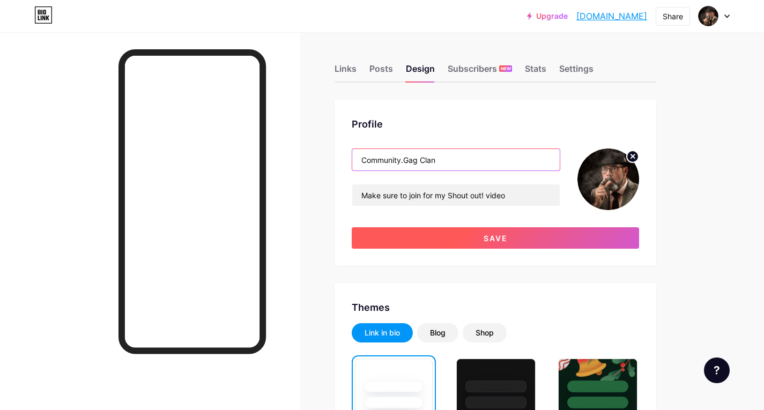
type input "Community.Gag Clan"
click at [482, 243] on button "Save" at bounding box center [495, 237] width 287 height 21
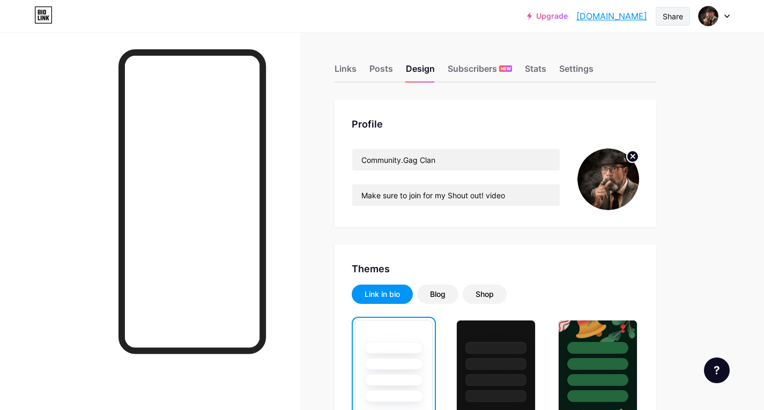
click at [669, 19] on div "Share" at bounding box center [673, 16] width 20 height 11
click at [614, 56] on div "Copy link" at bounding box center [610, 55] width 160 height 26
click at [627, 55] on div "Copy link" at bounding box center [610, 55] width 160 height 26
click at [635, 17] on link "gagclan.bio.link" at bounding box center [612, 16] width 71 height 13
click at [572, 63] on div "Settings" at bounding box center [576, 71] width 34 height 19
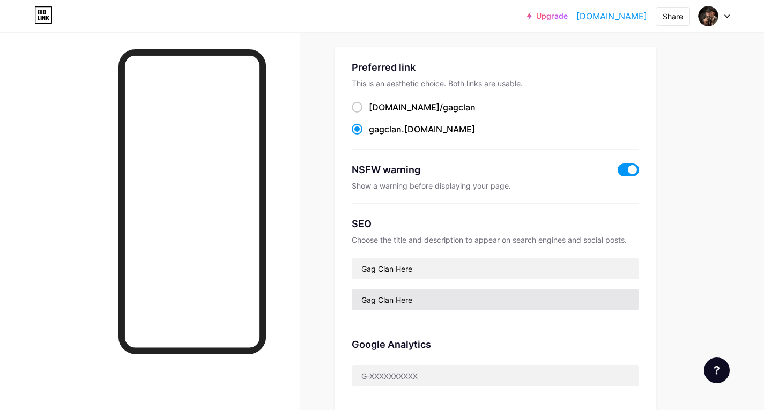
scroll to position [54, 0]
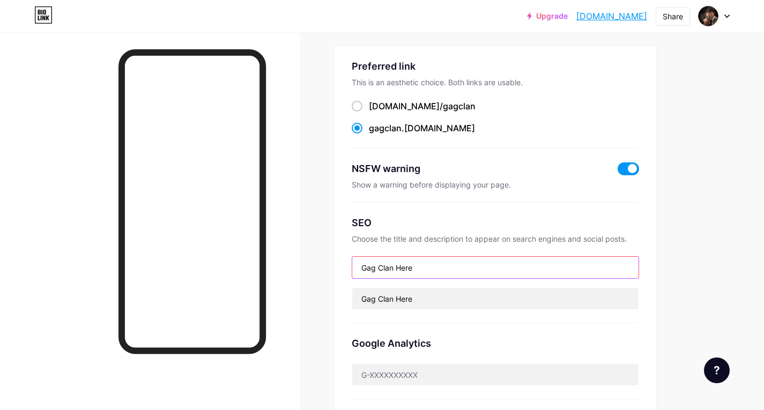
click at [440, 267] on input "Gag Clan Here" at bounding box center [495, 267] width 286 height 21
click at [452, 271] on input "Gag Clan Here" at bounding box center [495, 267] width 286 height 21
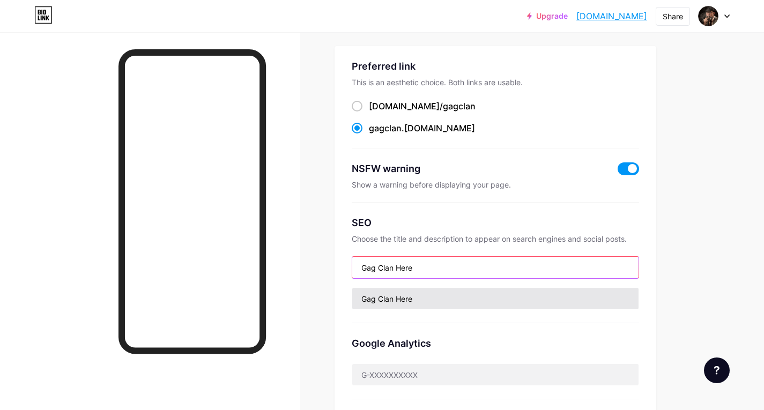
paste input "[URL][DOMAIN_NAME]"
type input "[URL][DOMAIN_NAME]"
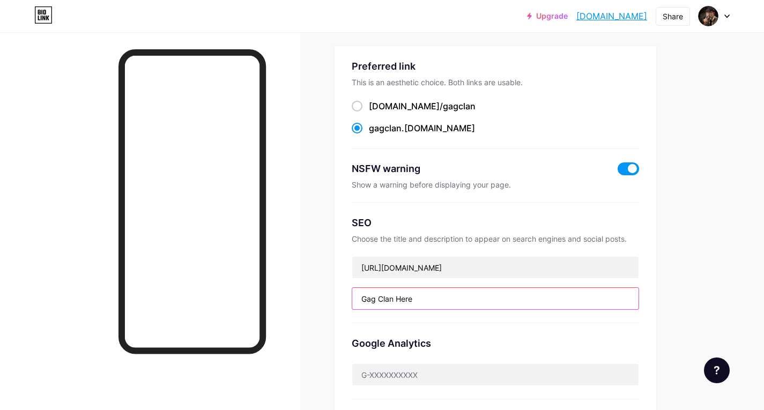
click at [448, 293] on input "Gag Clan Here" at bounding box center [495, 298] width 286 height 21
paste input "[URL][DOMAIN_NAME]"
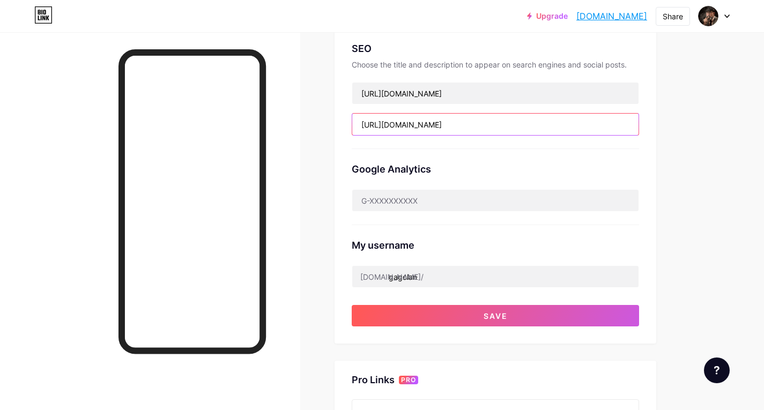
scroll to position [250, 0]
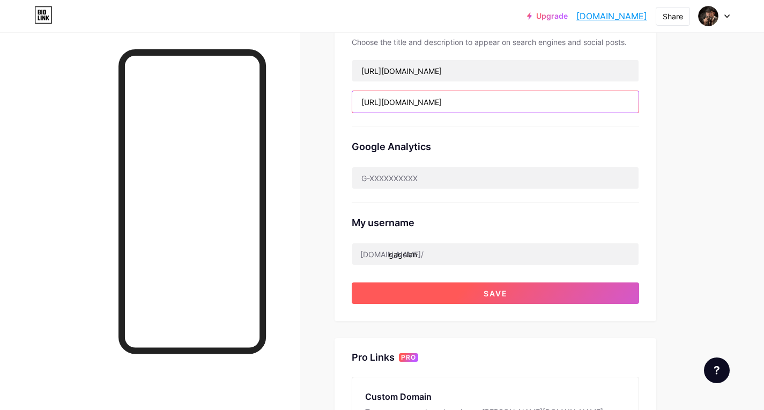
type input "[URL][DOMAIN_NAME]"
click at [531, 286] on button "Save" at bounding box center [495, 293] width 287 height 21
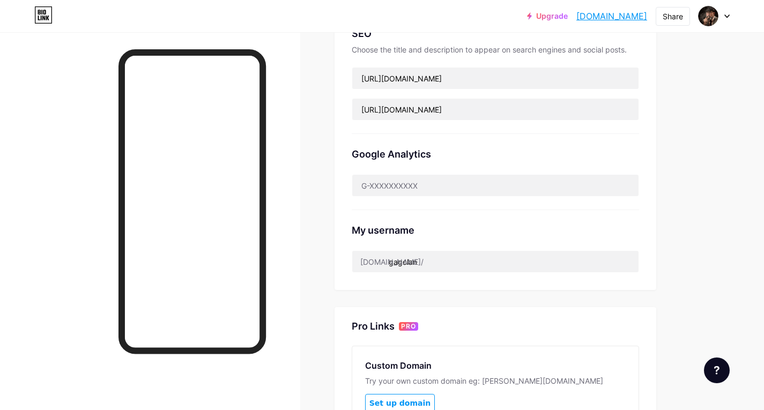
scroll to position [250, 0]
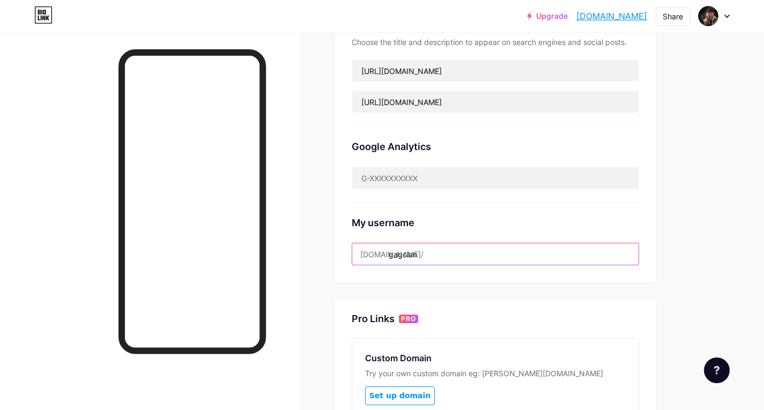
click at [462, 257] on input "gagclan" at bounding box center [495, 254] width 286 height 21
click at [461, 189] on div "Google Analytics" at bounding box center [495, 165] width 287 height 76
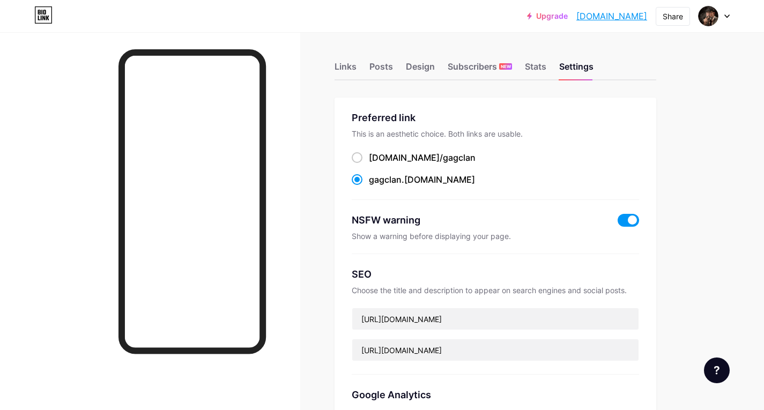
scroll to position [0, 0]
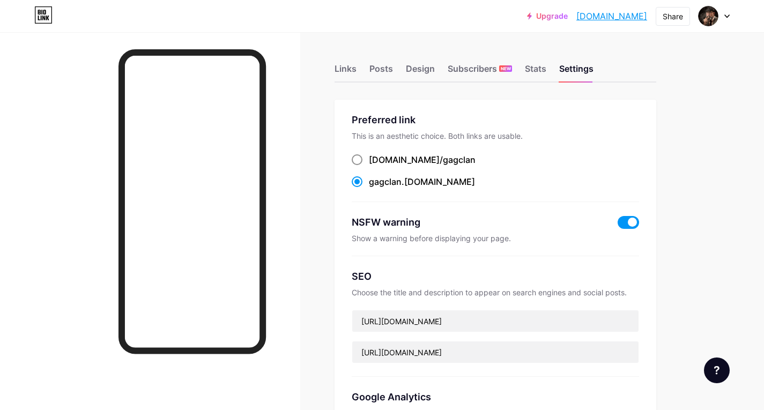
click at [443, 159] on span "gagclan" at bounding box center [459, 159] width 33 height 11
click at [376, 166] on input "[DOMAIN_NAME]/ gagclan" at bounding box center [372, 169] width 7 height 7
radio input "true"
click at [443, 163] on span "gagclan" at bounding box center [459, 159] width 33 height 11
click at [376, 166] on input "[DOMAIN_NAME]/ gagclan" at bounding box center [372, 169] width 7 height 7
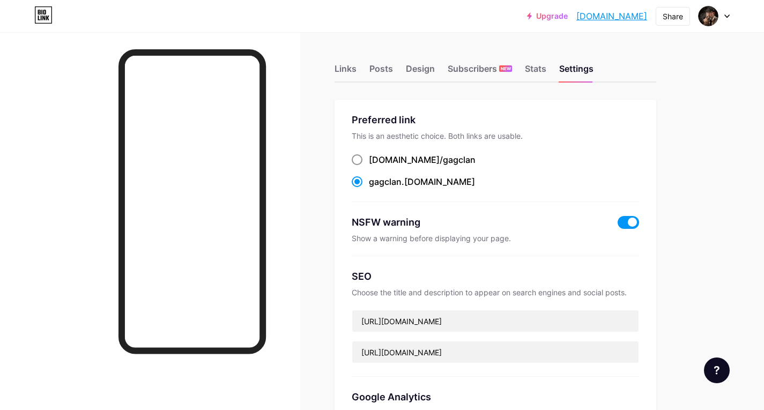
radio input "true"
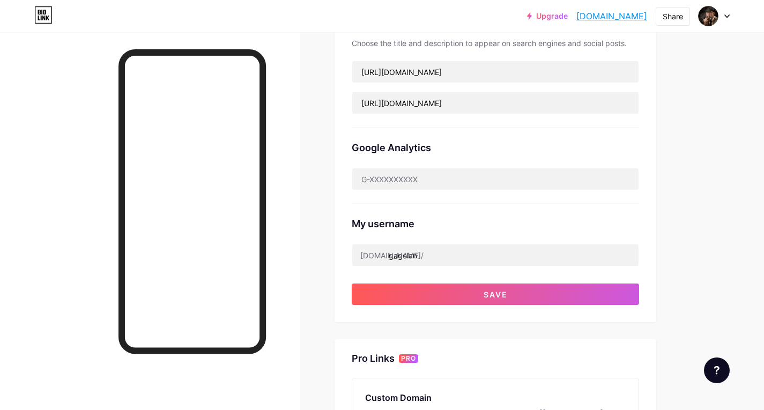
scroll to position [250, 0]
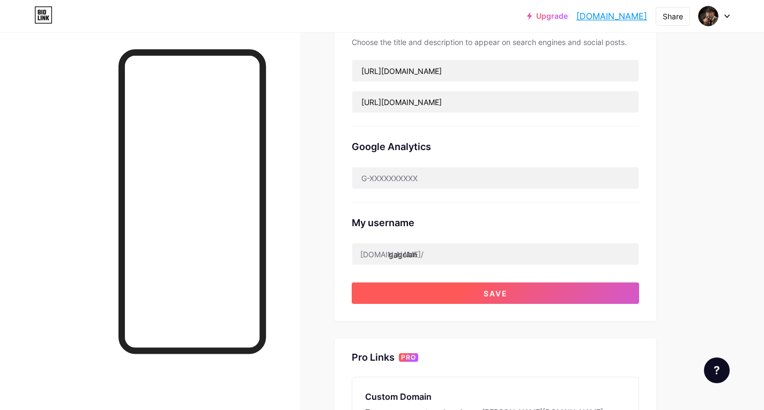
click at [515, 296] on button "Save" at bounding box center [495, 293] width 287 height 21
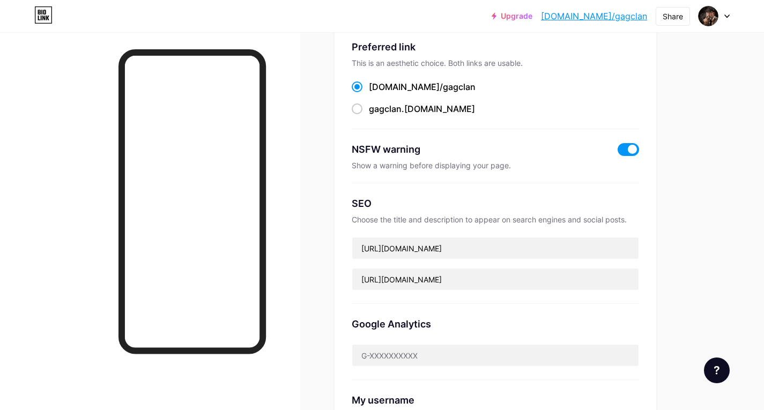
scroll to position [71, 0]
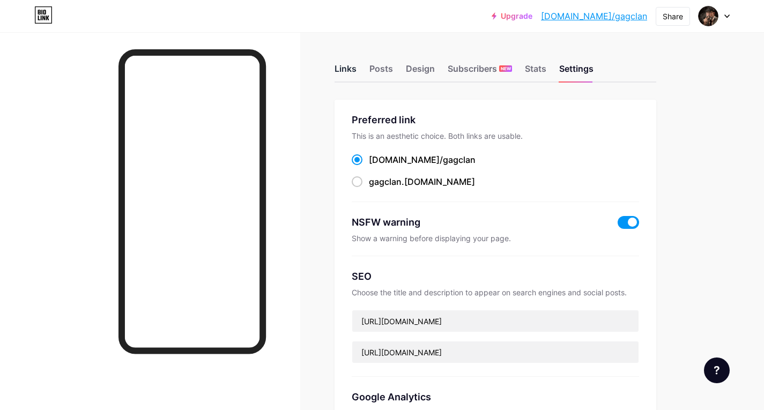
click at [344, 69] on div "Links" at bounding box center [346, 71] width 22 height 19
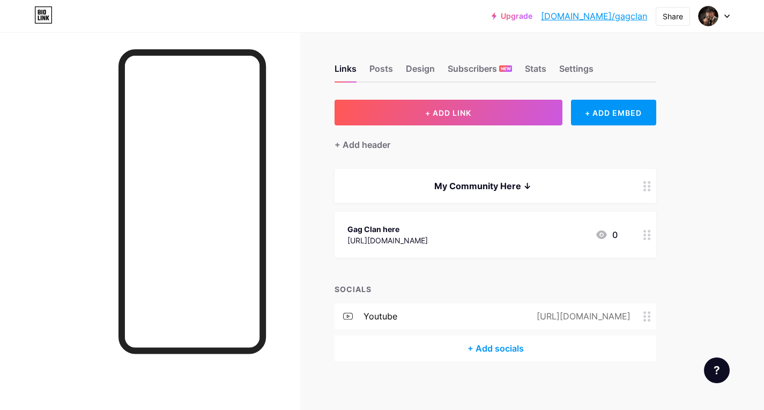
click at [647, 318] on icon at bounding box center [648, 317] width 8 height 10
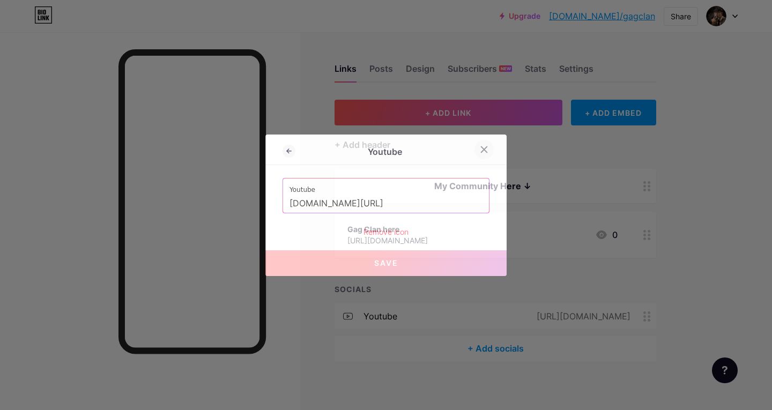
click at [484, 149] on icon at bounding box center [484, 149] width 9 height 9
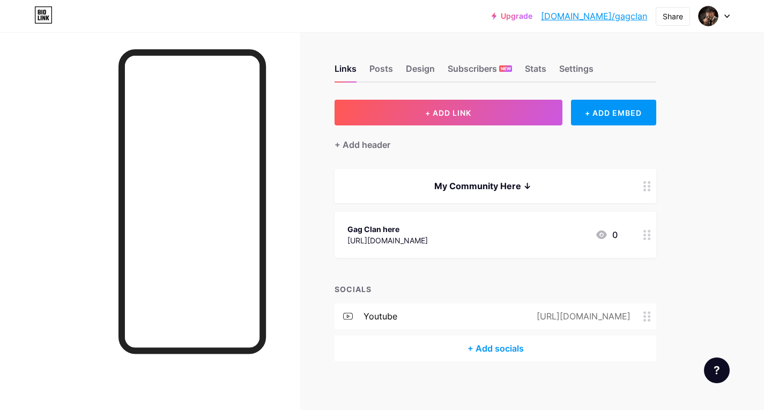
click at [646, 239] on icon at bounding box center [648, 235] width 8 height 10
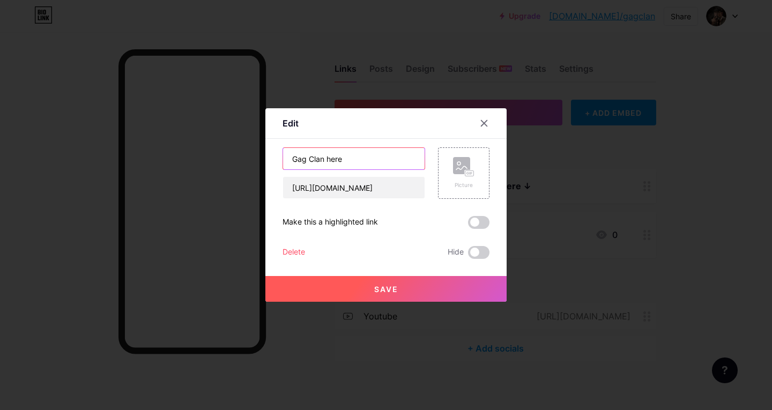
click at [373, 164] on input "Gag Clan here" at bounding box center [354, 158] width 142 height 21
paste input "[URL][DOMAIN_NAME]"
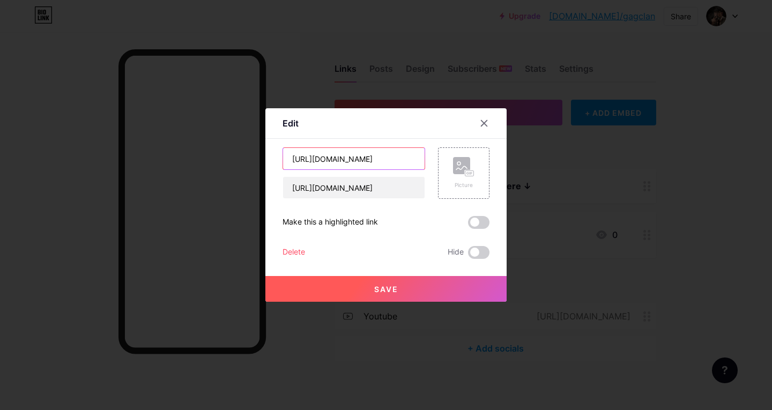
scroll to position [0, 118]
type input "[URL][DOMAIN_NAME]"
click at [402, 295] on button "Save" at bounding box center [385, 289] width 241 height 26
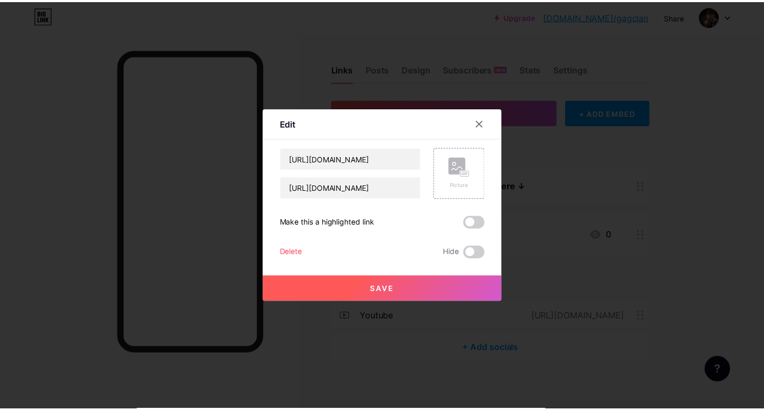
scroll to position [0, 0]
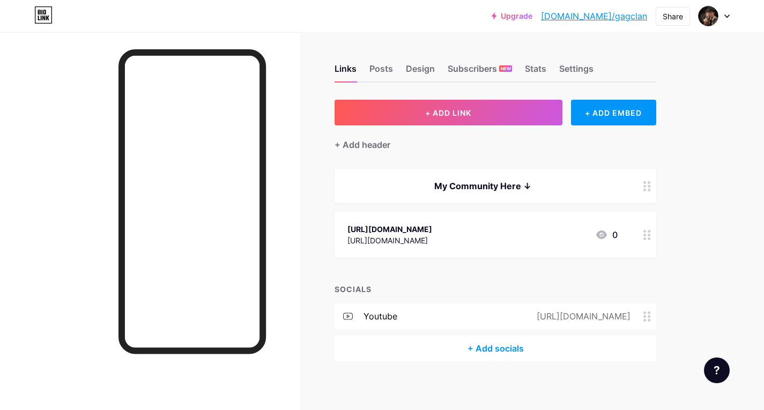
click at [645, 247] on div at bounding box center [647, 235] width 18 height 46
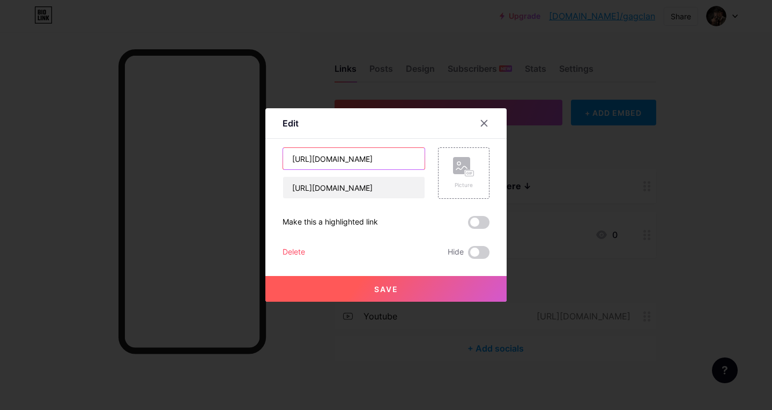
click at [333, 158] on input "[URL][DOMAIN_NAME]" at bounding box center [354, 158] width 142 height 21
click at [315, 163] on input "[URL][DOMAIN_NAME]" at bounding box center [354, 158] width 142 height 21
type input "/[DOMAIN_NAME][URL]"
click at [374, 285] on span "Save" at bounding box center [386, 289] width 24 height 9
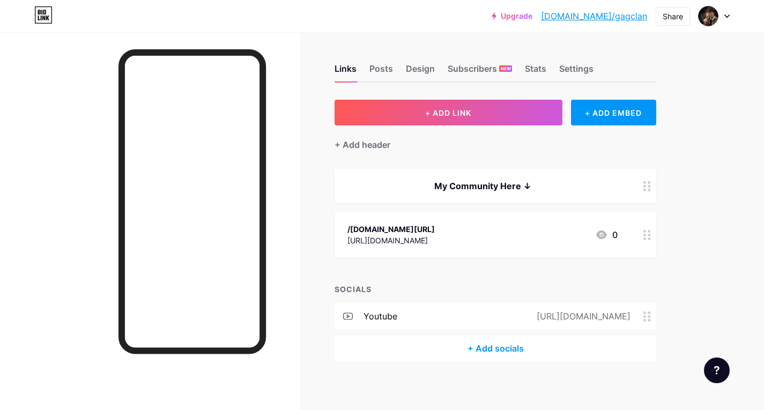
click at [642, 232] on div at bounding box center [647, 235] width 18 height 46
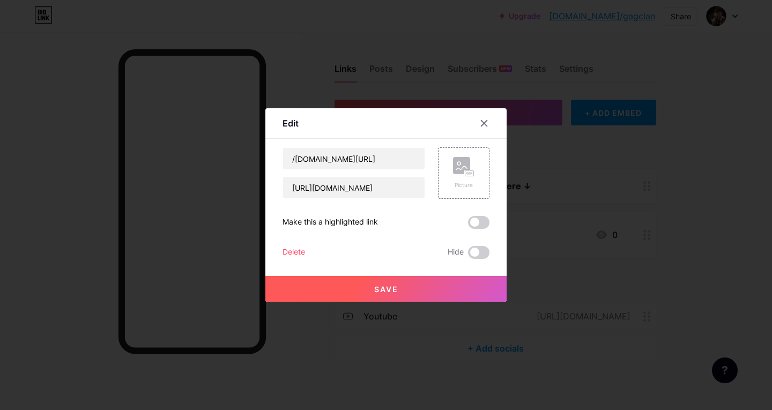
click at [682, 233] on div at bounding box center [386, 205] width 772 height 410
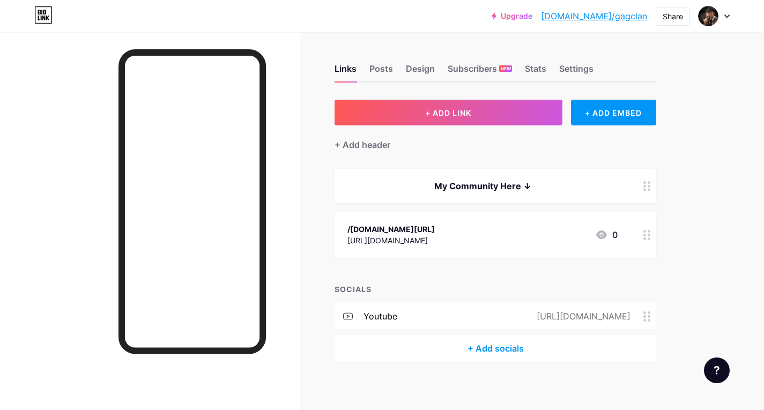
click at [608, 17] on link "[DOMAIN_NAME]/gagclan" at bounding box center [594, 16] width 106 height 13
click at [629, 17] on link "[DOMAIN_NAME]/gagclan" at bounding box center [594, 16] width 106 height 13
